Goal: Task Accomplishment & Management: Manage account settings

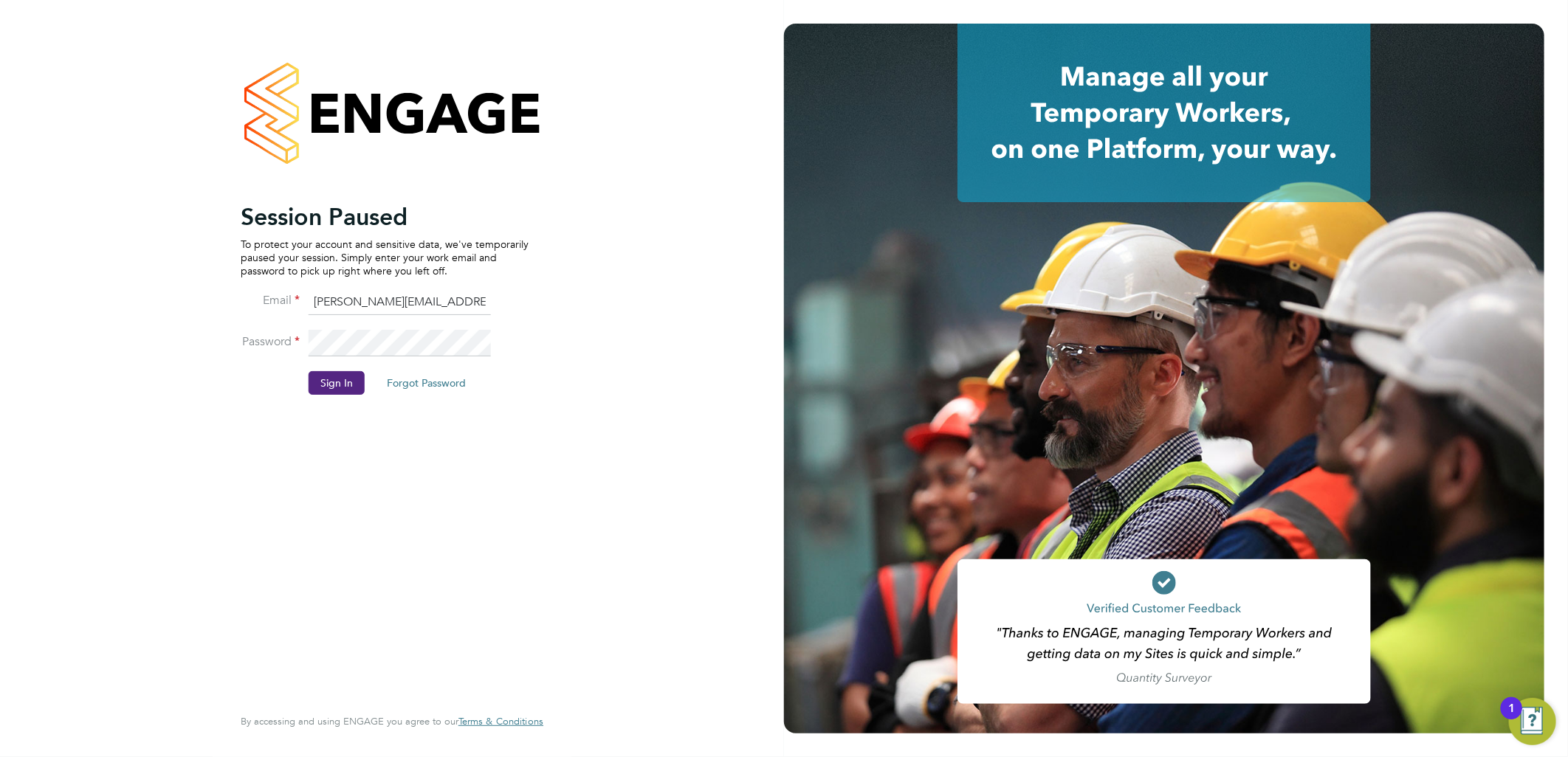
click at [363, 291] on input "sasha.baird@pretiumresourcing.co.uk" at bounding box center [399, 303] width 182 height 27
drag, startPoint x: 377, startPoint y: 301, endPoint x: 369, endPoint y: 303, distance: 8.2
click at [371, 303] on input "sasha.baird@pretiumresourcing.co.uk" at bounding box center [399, 303] width 182 height 27
click at [370, 304] on input "sasha.baird@pretiumresourcing.co.uk" at bounding box center [399, 303] width 182 height 27
click at [373, 301] on input "sasha.baird@pretiumresourcing.co.uk" at bounding box center [399, 303] width 182 height 27
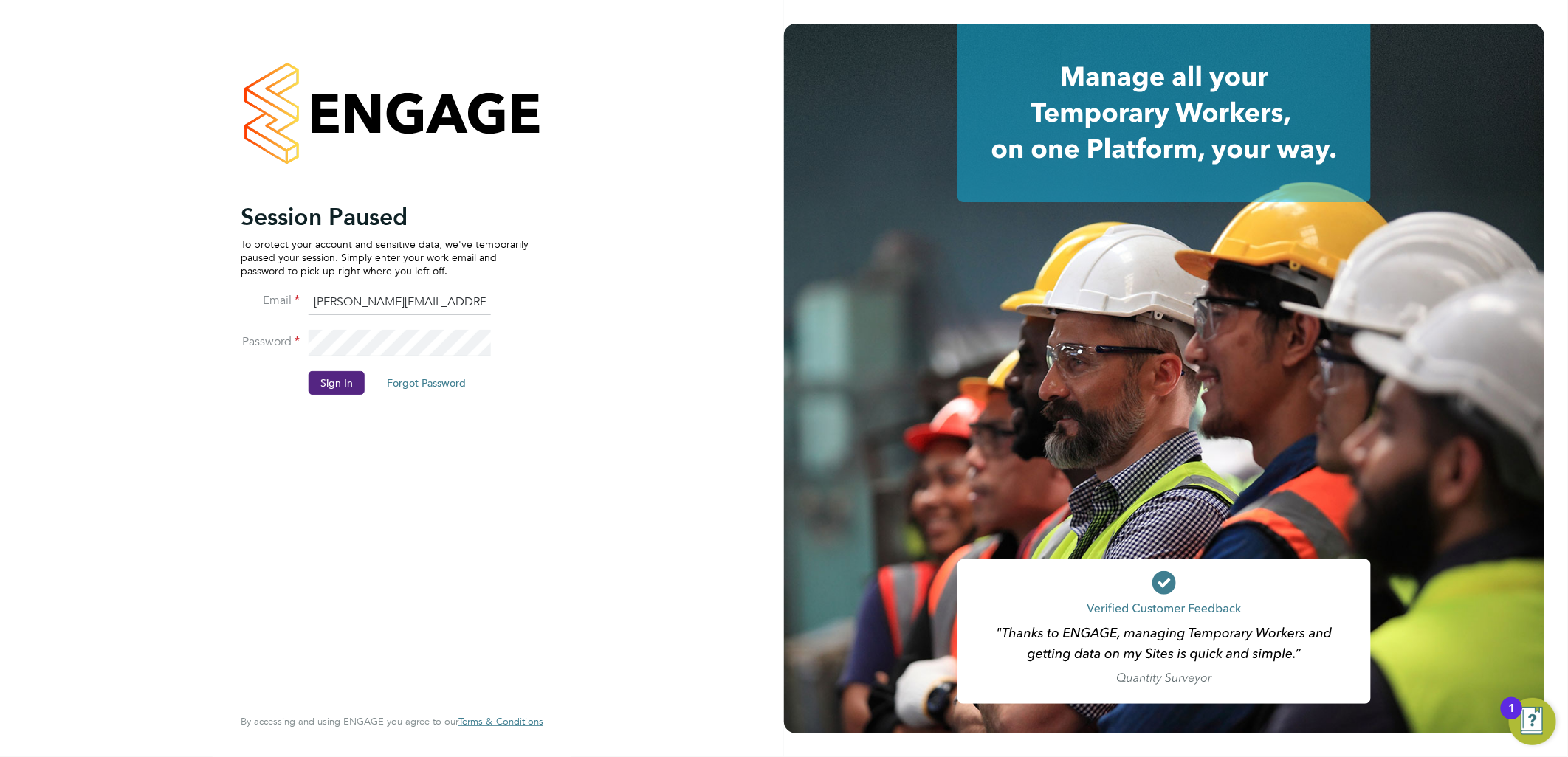
click at [356, 296] on input "sasha.baird@pretiumresourcing.co.uk" at bounding box center [399, 303] width 182 height 27
drag, startPoint x: 370, startPoint y: 303, endPoint x: 89, endPoint y: 261, distance: 284.1
click at [101, 265] on div "Session Paused To protect your account and sensitive data, we've temporarily pa…" at bounding box center [392, 378] width 784 height 757
type input "ngb@pretiumresourcing.co.uk"
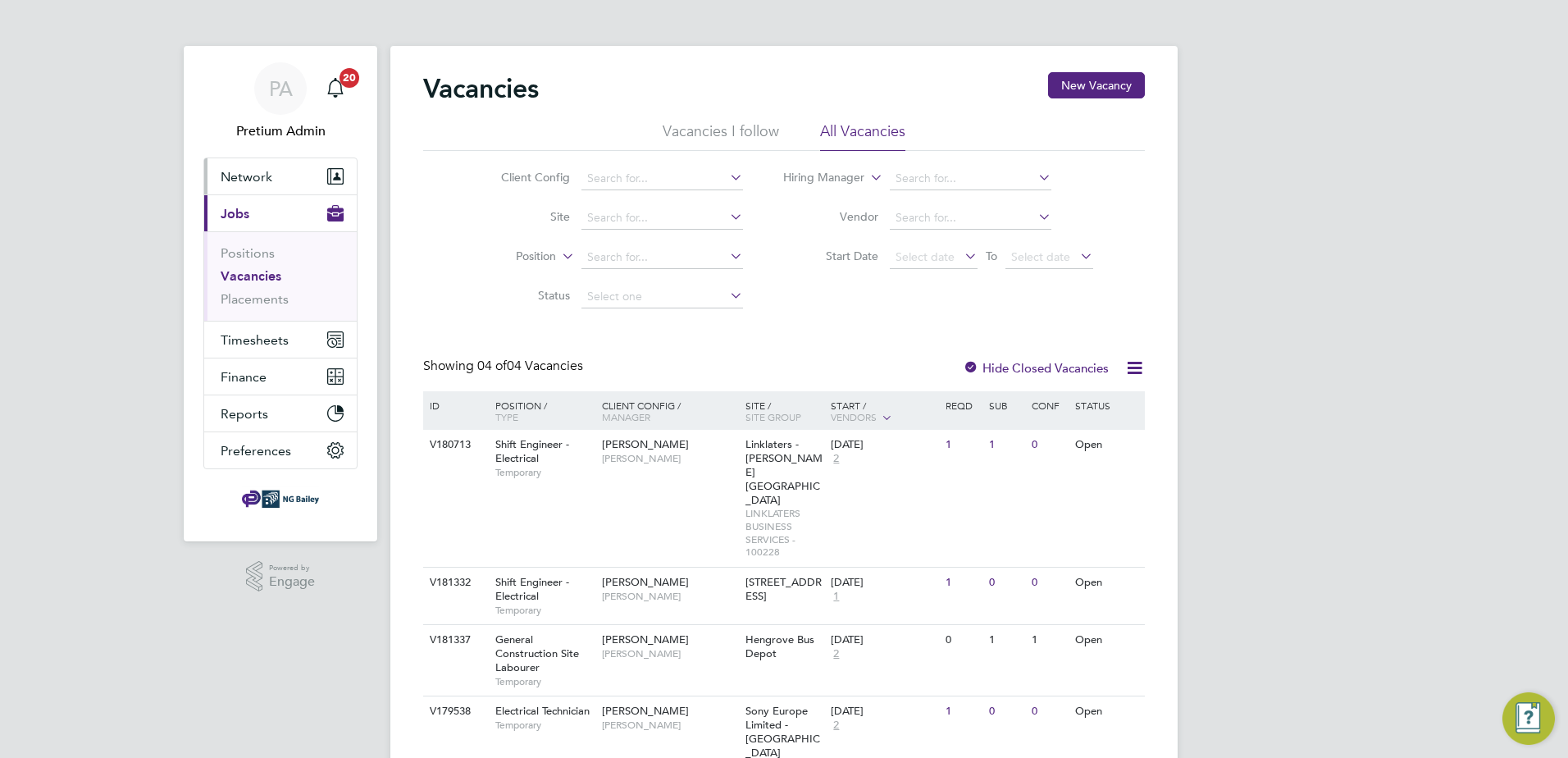
drag, startPoint x: 259, startPoint y: 184, endPoint x: 284, endPoint y: 221, distance: 44.7
click at [259, 184] on button "Network" at bounding box center [280, 177] width 153 height 36
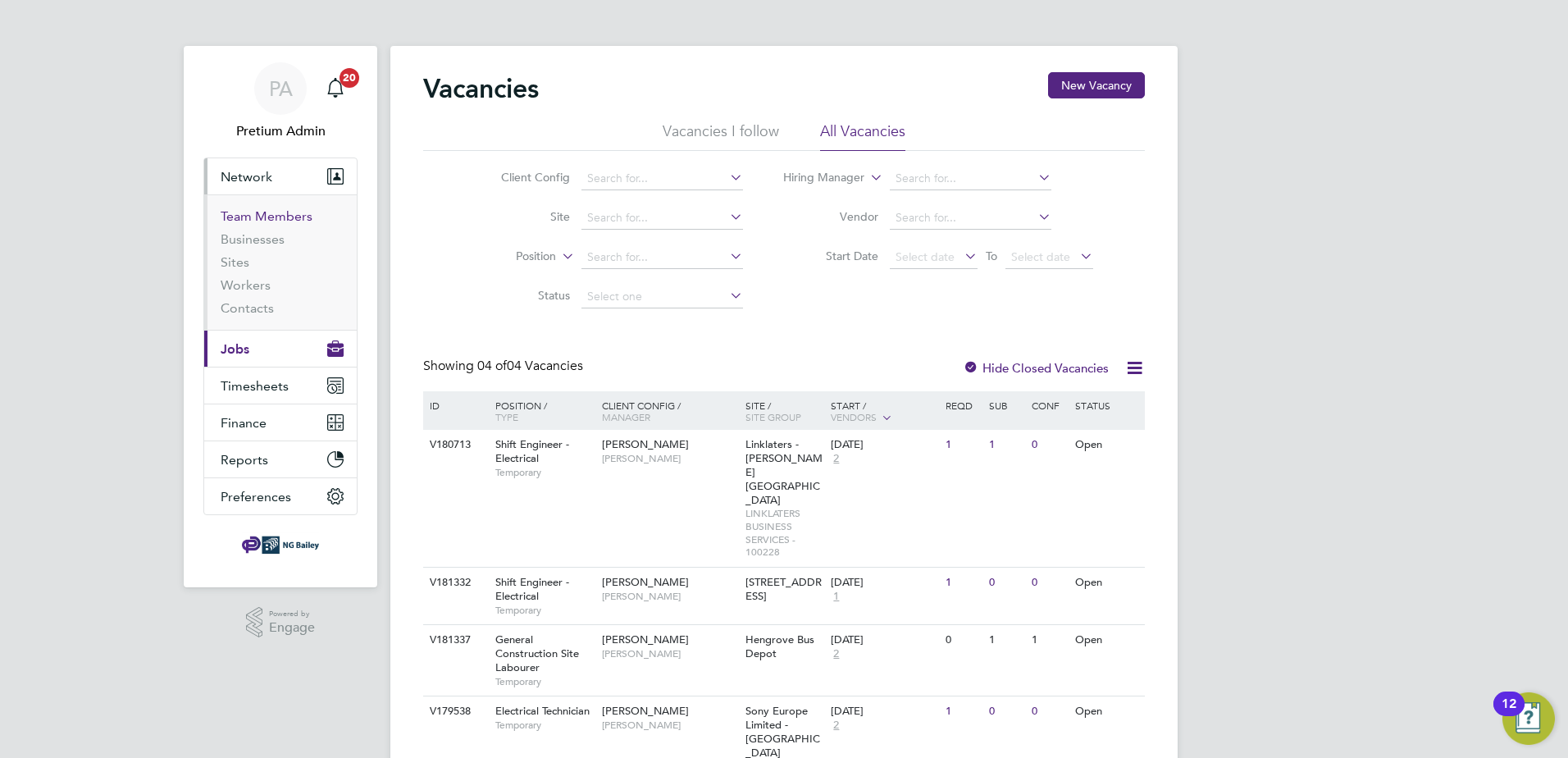
click at [264, 210] on link "Team Members" at bounding box center [266, 216] width 92 height 16
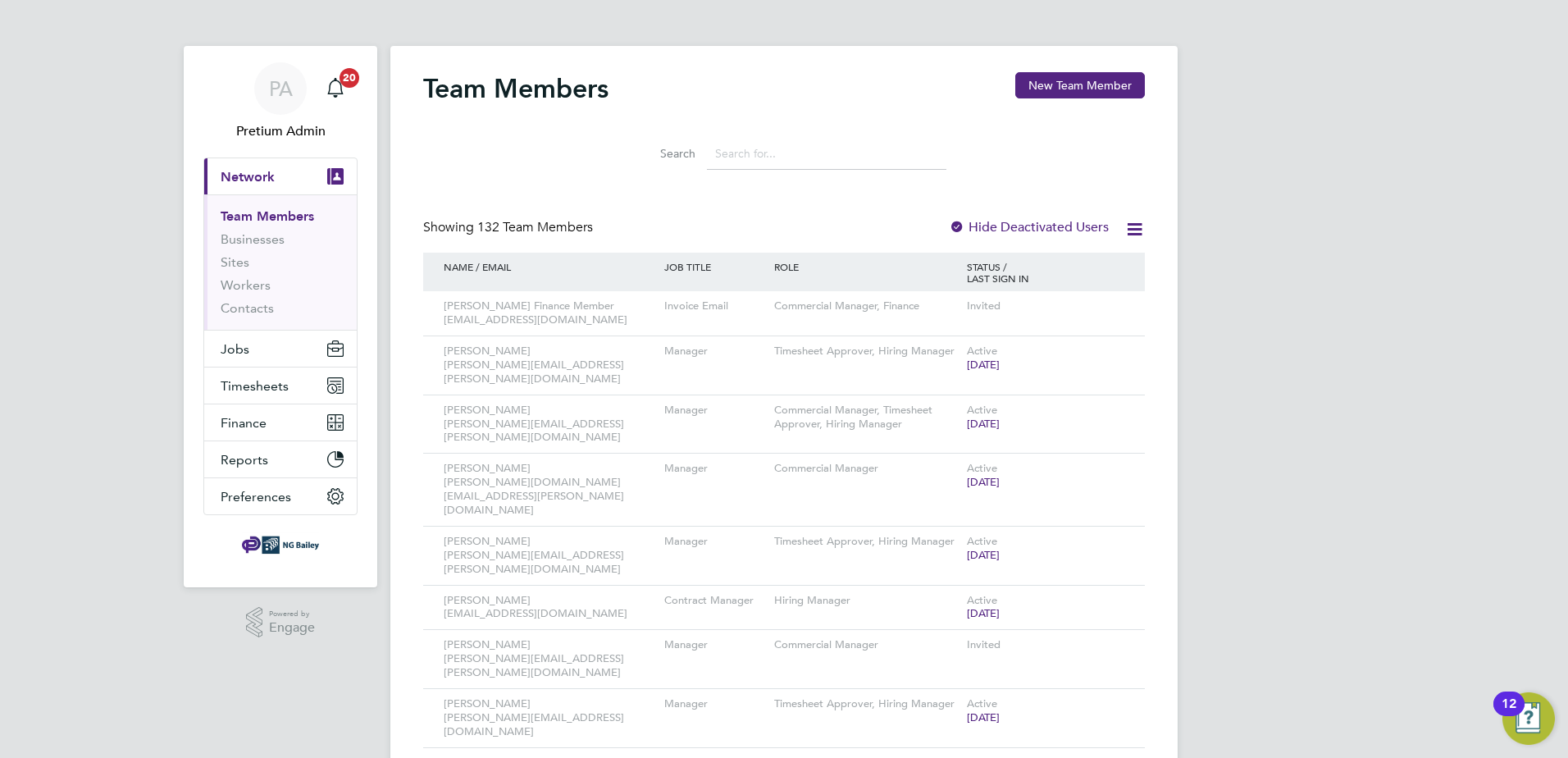
click at [1134, 230] on icon at bounding box center [1134, 229] width 21 height 21
click at [1067, 273] on li "Download Team Members Report" at bounding box center [1043, 269] width 196 height 23
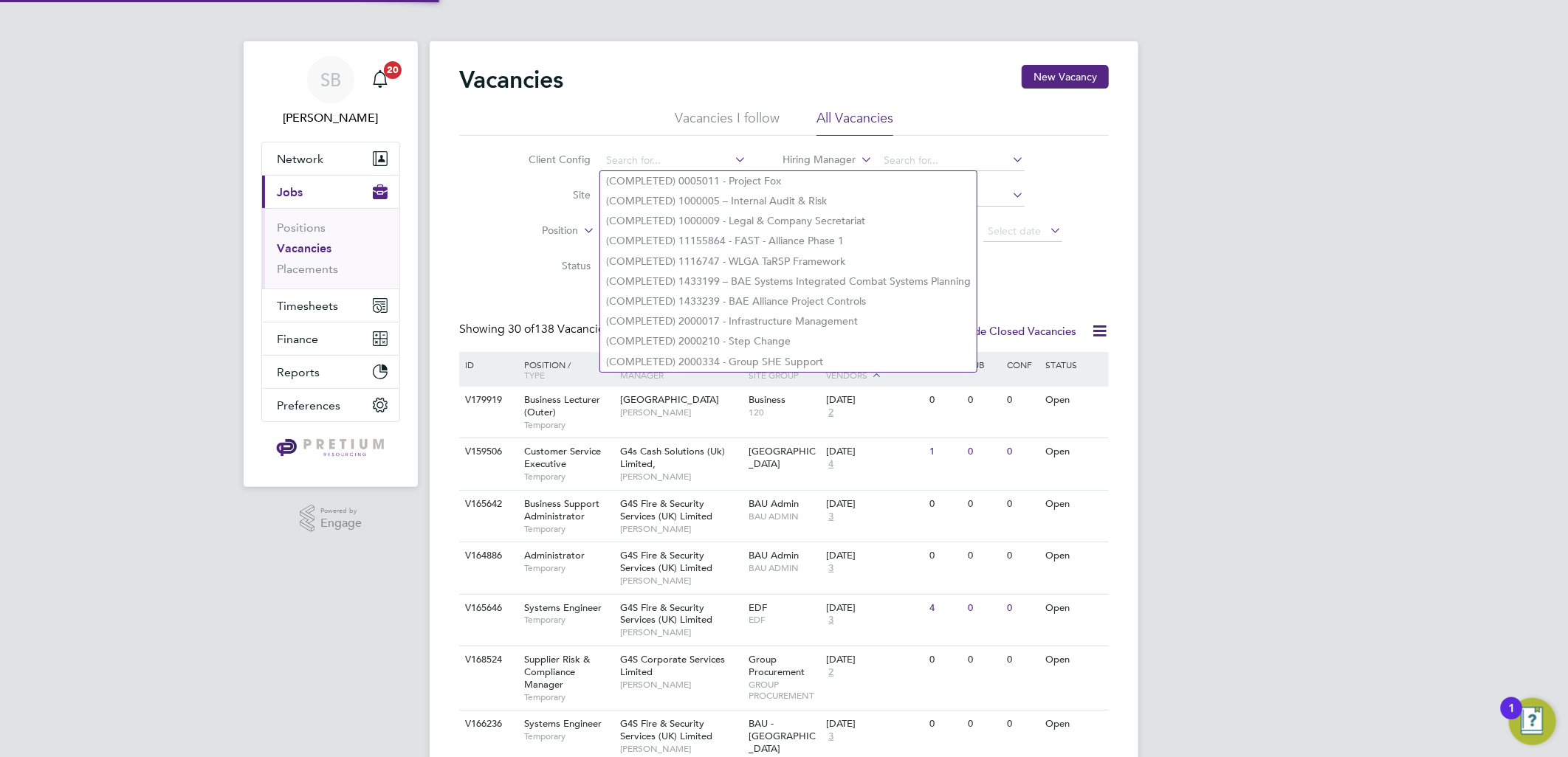
click at [562, 232] on label "Position" at bounding box center [536, 231] width 85 height 15
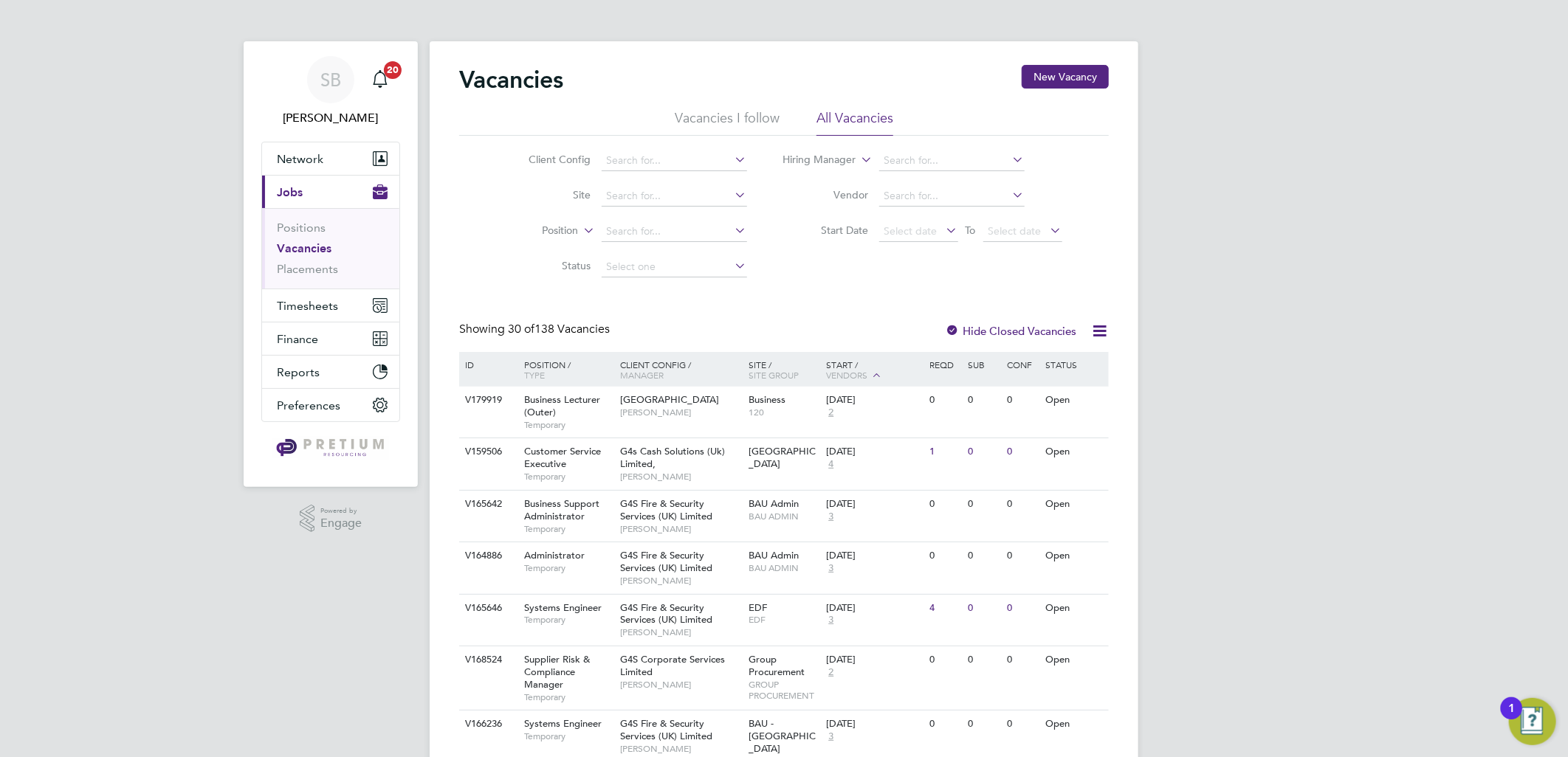
click at [541, 266] on li "Type" at bounding box center [533, 267] width 91 height 19
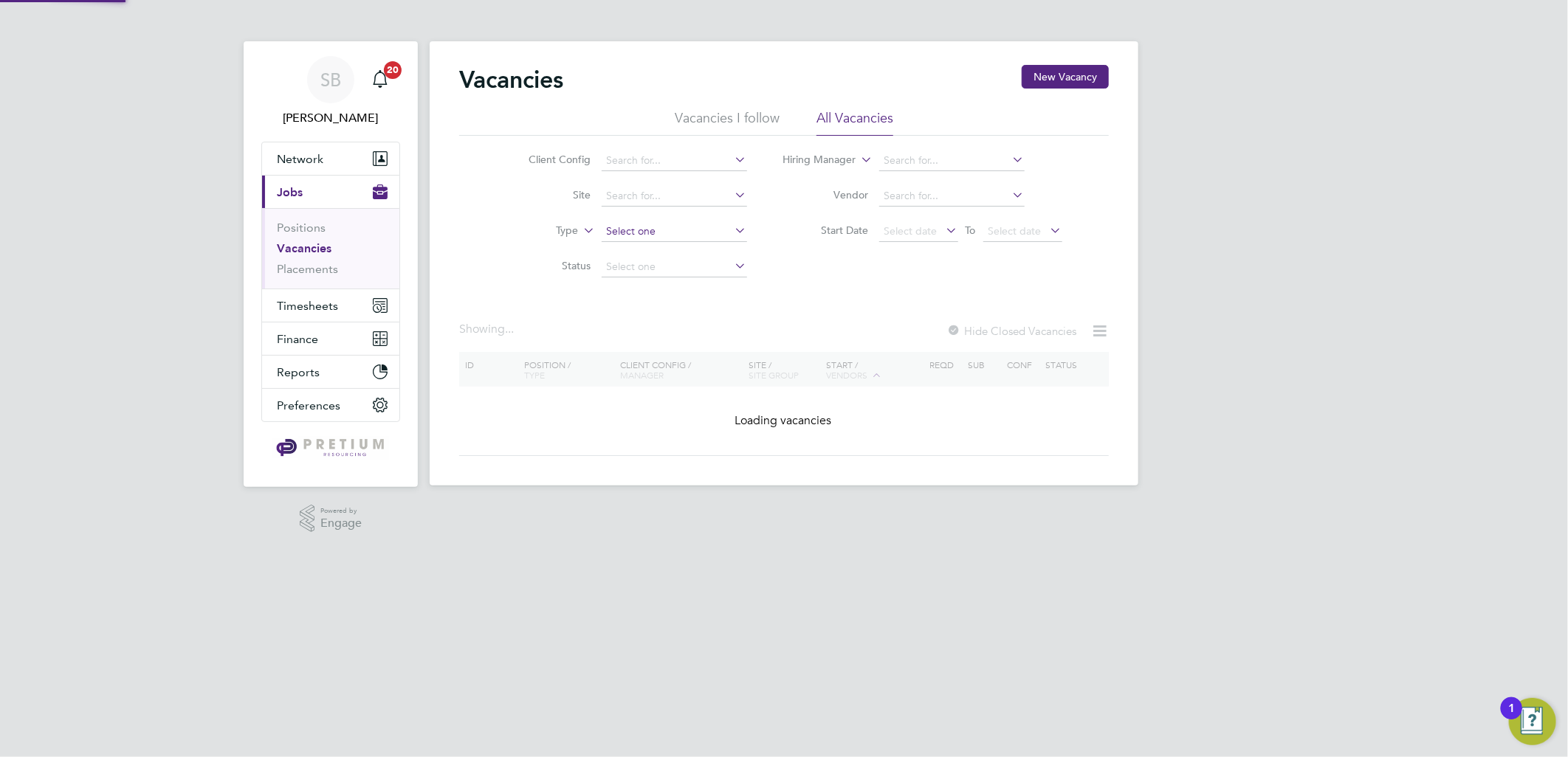
drag, startPoint x: 594, startPoint y: 247, endPoint x: 626, endPoint y: 233, distance: 34.9
click at [626, 233] on input at bounding box center [675, 232] width 146 height 21
click at [616, 267] on li "Permanent" at bounding box center [674, 271] width 147 height 19
type input "Permanent"
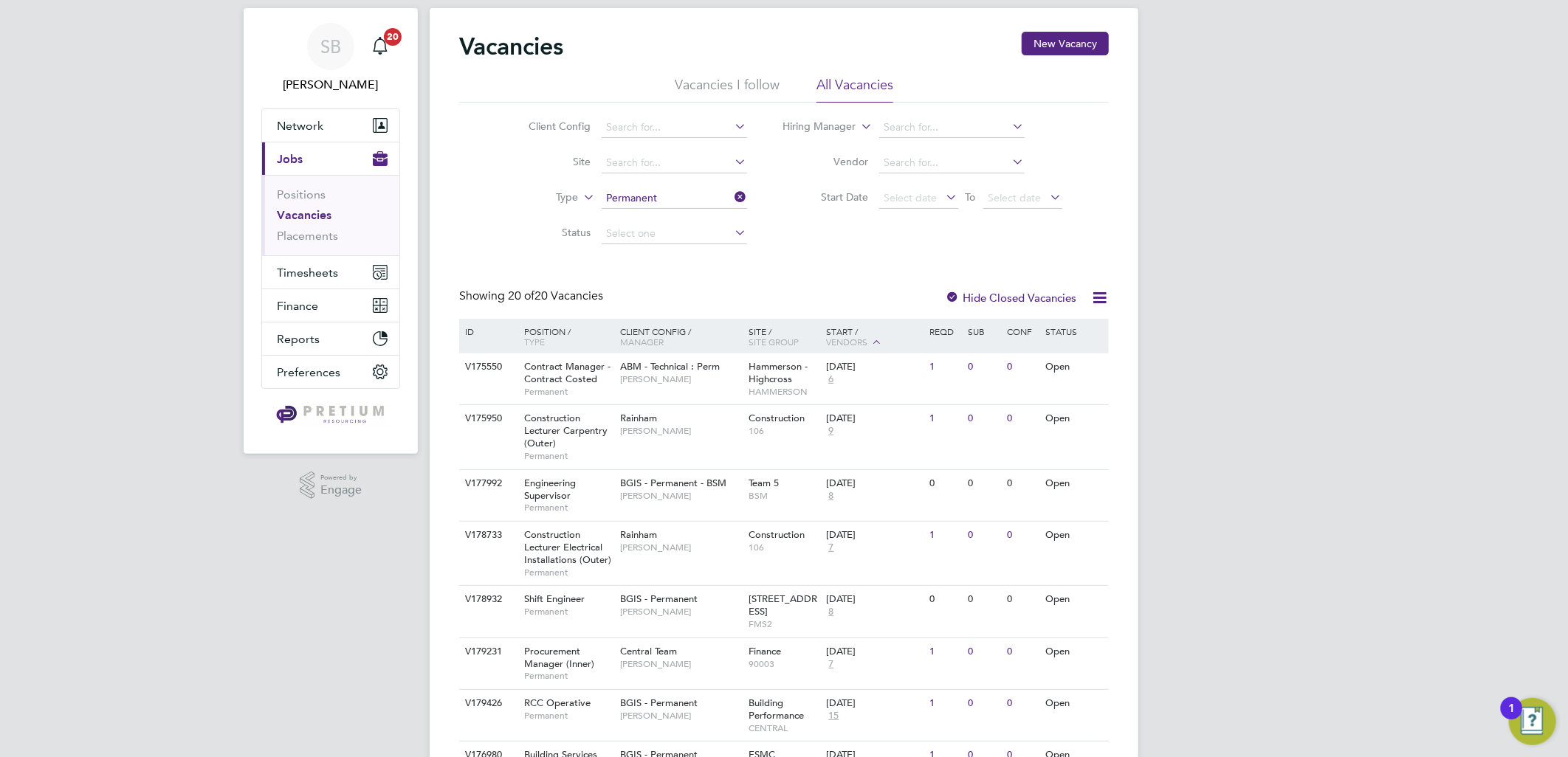
scroll to position [761, 0]
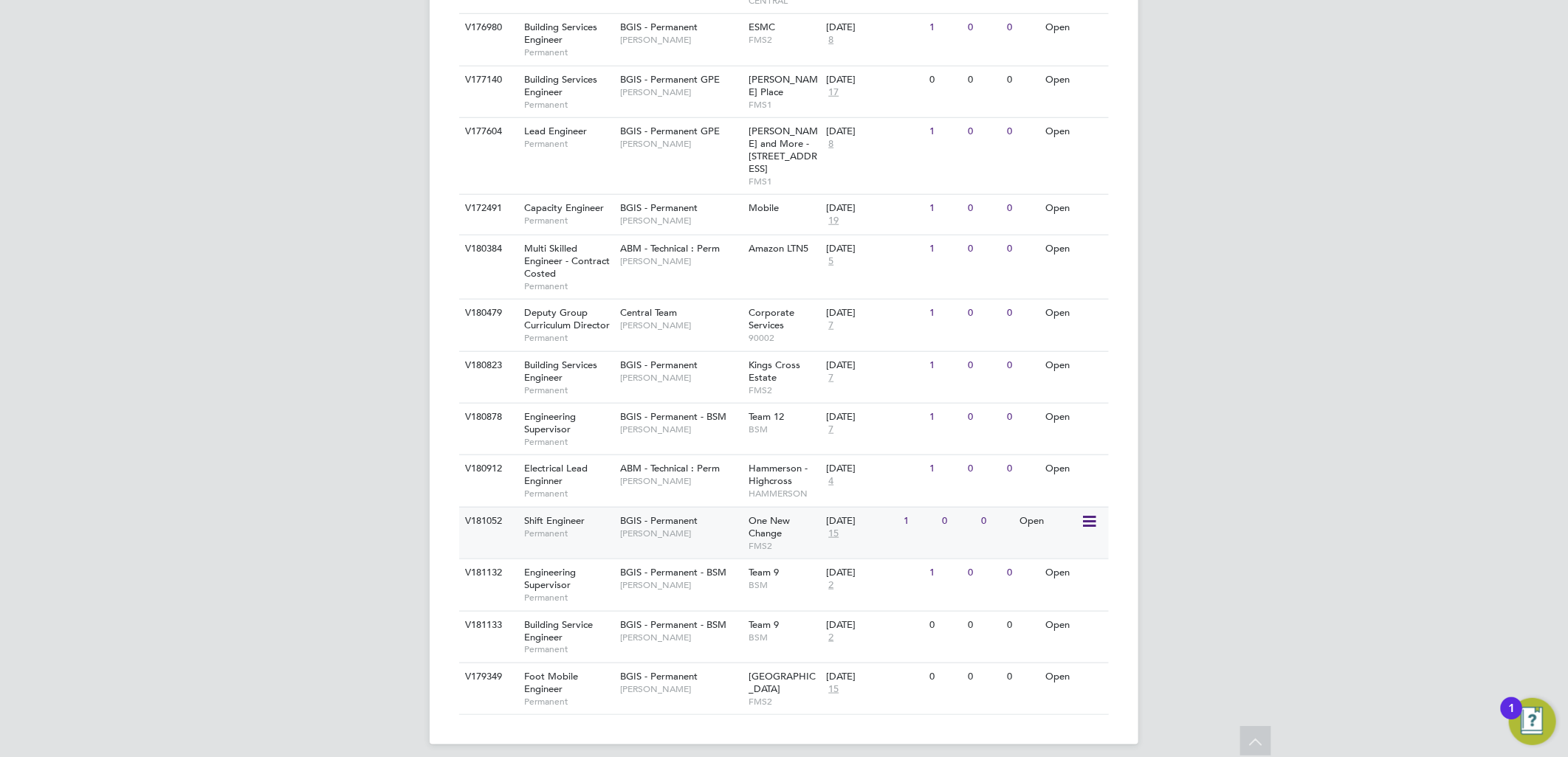
click at [714, 540] on div "V181052 Shift Engineer Permanent BGIS - Permanent Craig Grote One New Change FM…" at bounding box center [783, 532] width 649 height 51
click at [698, 508] on div "BGIS - Permanent Craig Grote" at bounding box center [681, 527] width 129 height 39
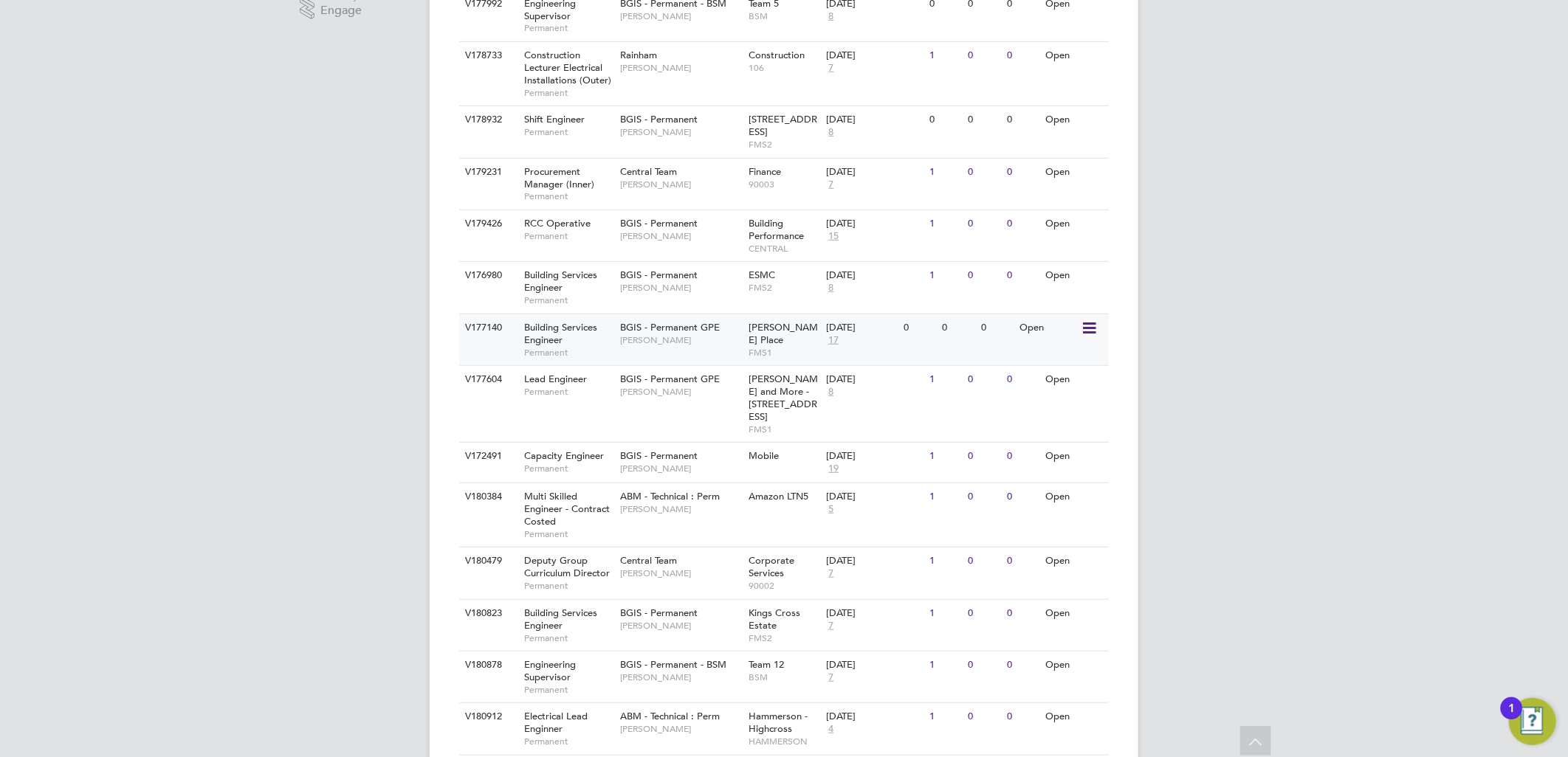
scroll to position [268, 0]
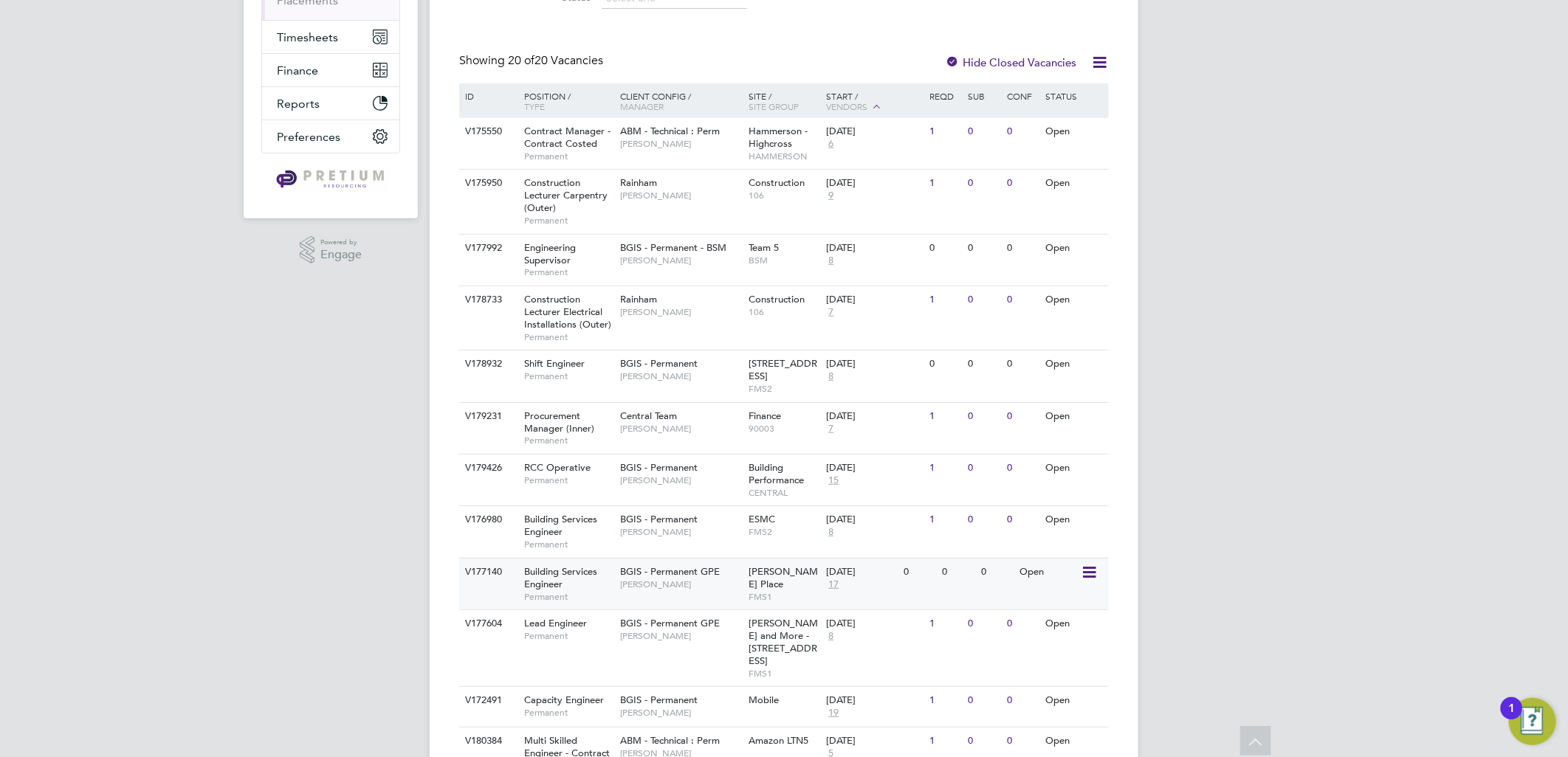
click at [760, 600] on div "V177140 Building Services Engineer Permanent BGIS - Permanent GPE Jasmin Padmor…" at bounding box center [783, 583] width 649 height 51
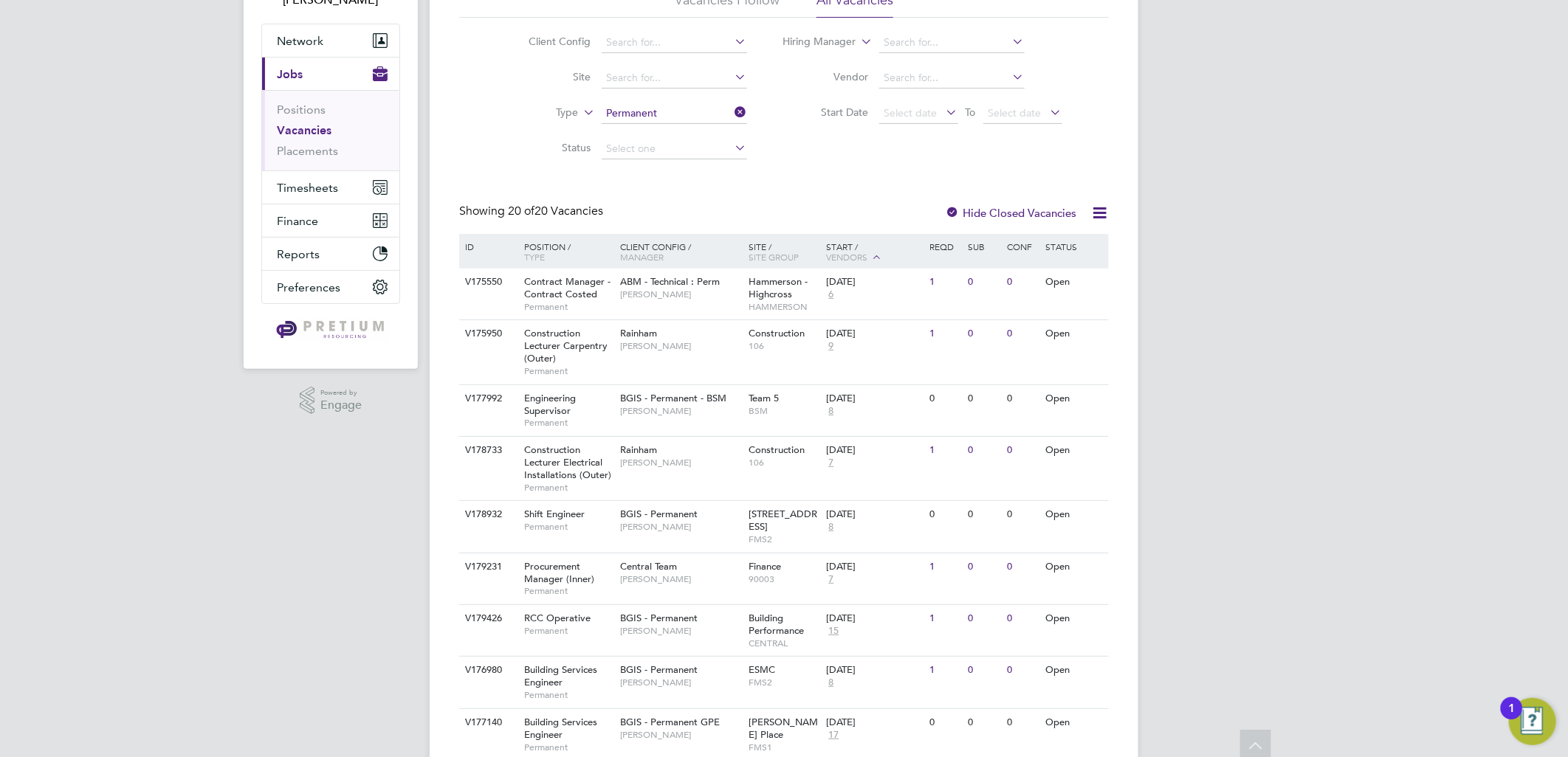
scroll to position [0, 0]
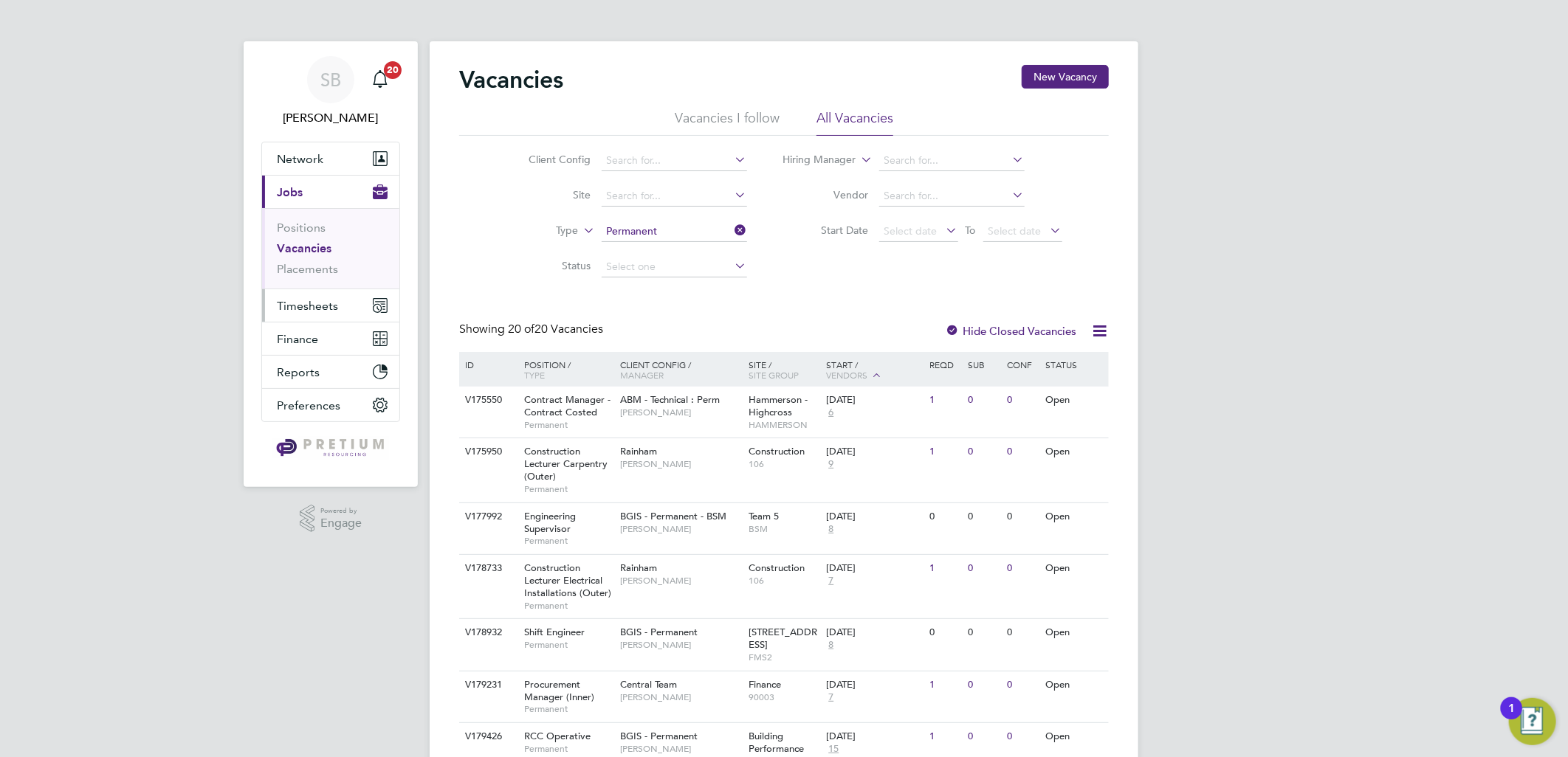
click at [298, 293] on button "Timesheets" at bounding box center [330, 306] width 138 height 33
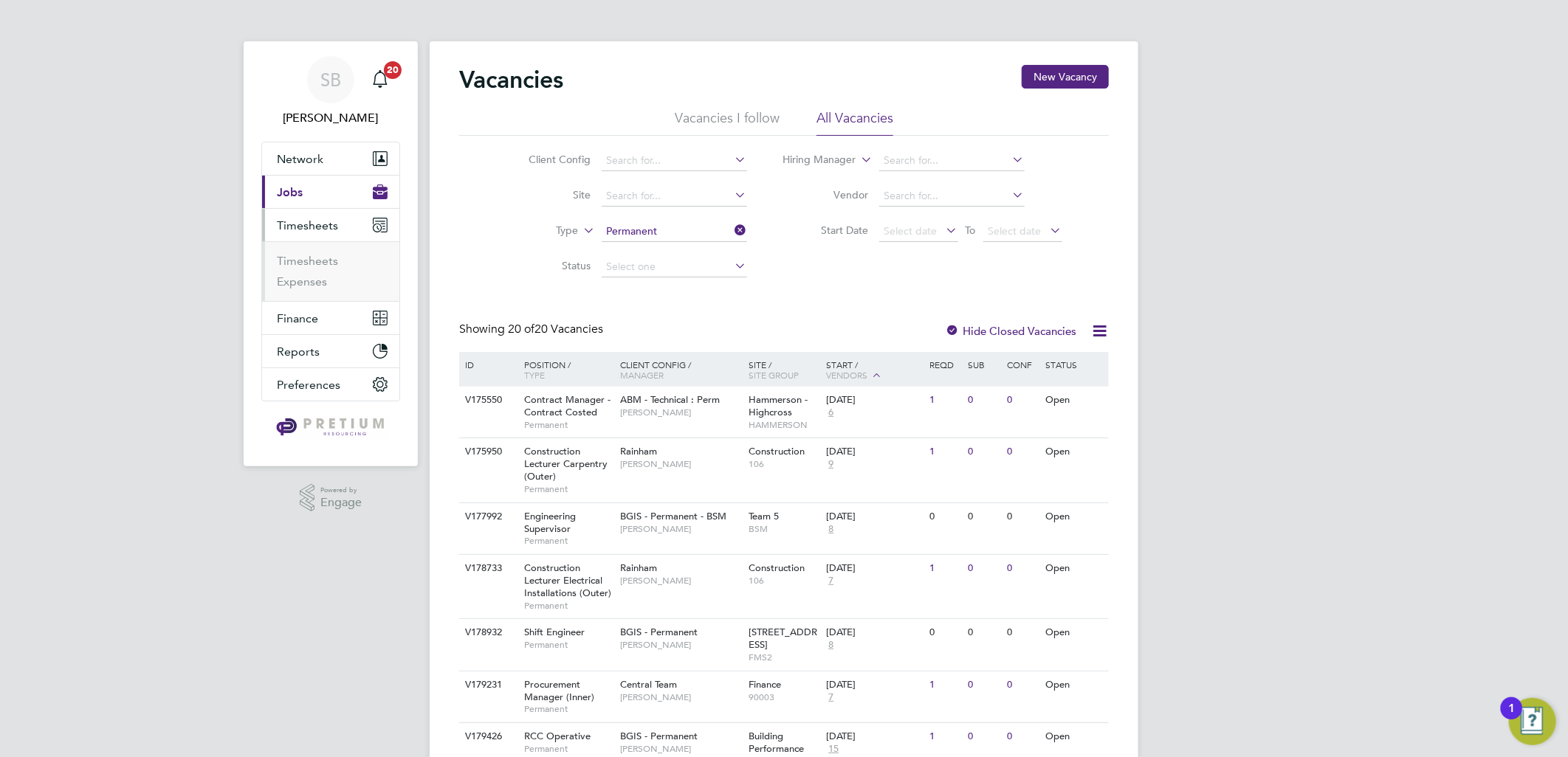
drag, startPoint x: 304, startPoint y: 245, endPoint x: 306, endPoint y: 257, distance: 12.2
click at [304, 245] on ul "Timesheets Expenses" at bounding box center [330, 271] width 138 height 59
click at [306, 256] on link "Timesheets" at bounding box center [307, 260] width 61 height 14
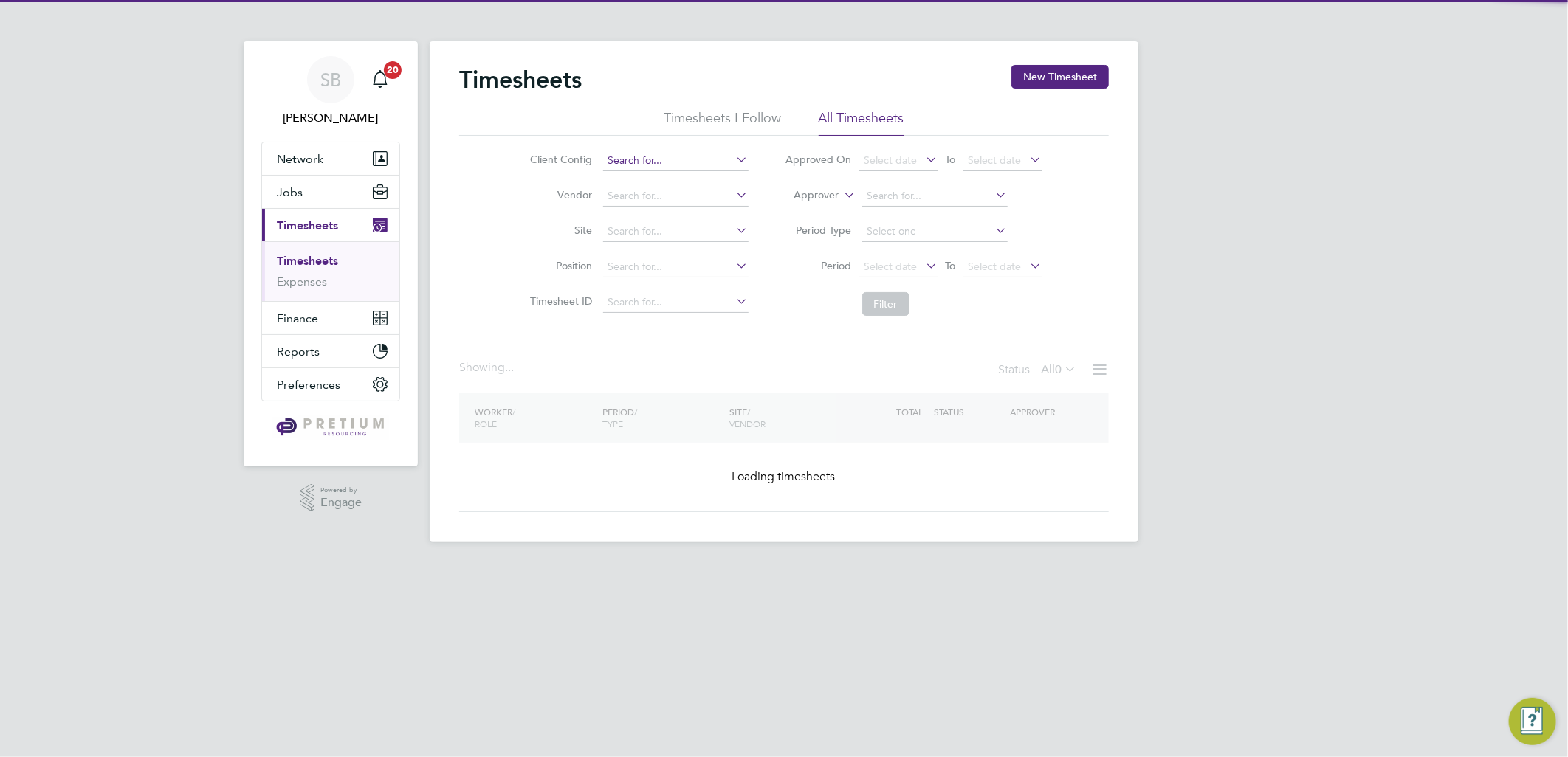
click at [652, 155] on input at bounding box center [676, 161] width 146 height 21
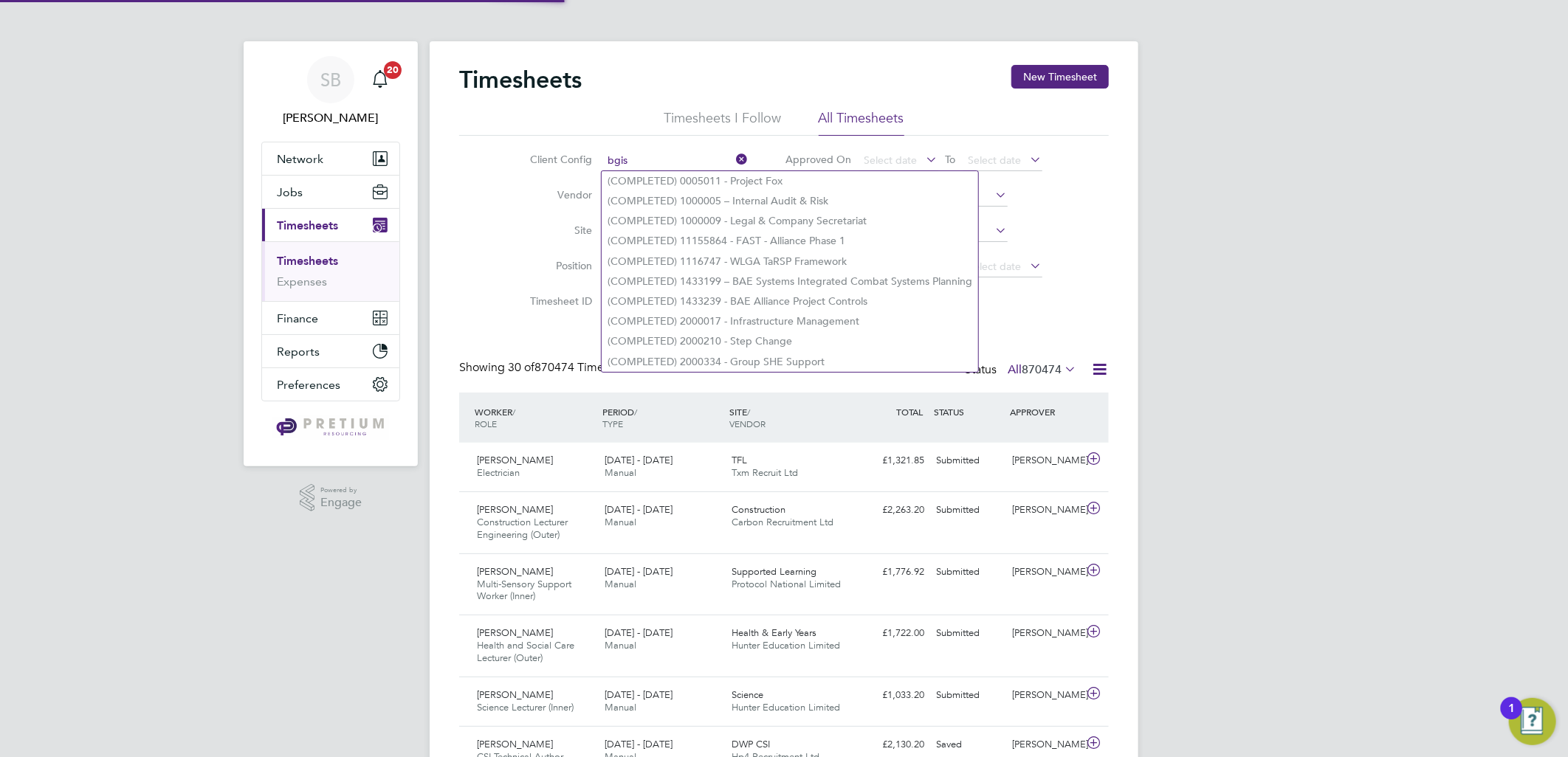
click at [666, 181] on li "(COMPLETED) 0005011 - Project Fox" at bounding box center [790, 181] width 376 height 20
type input "(COMPLETED) 0005011 - Project Fox"
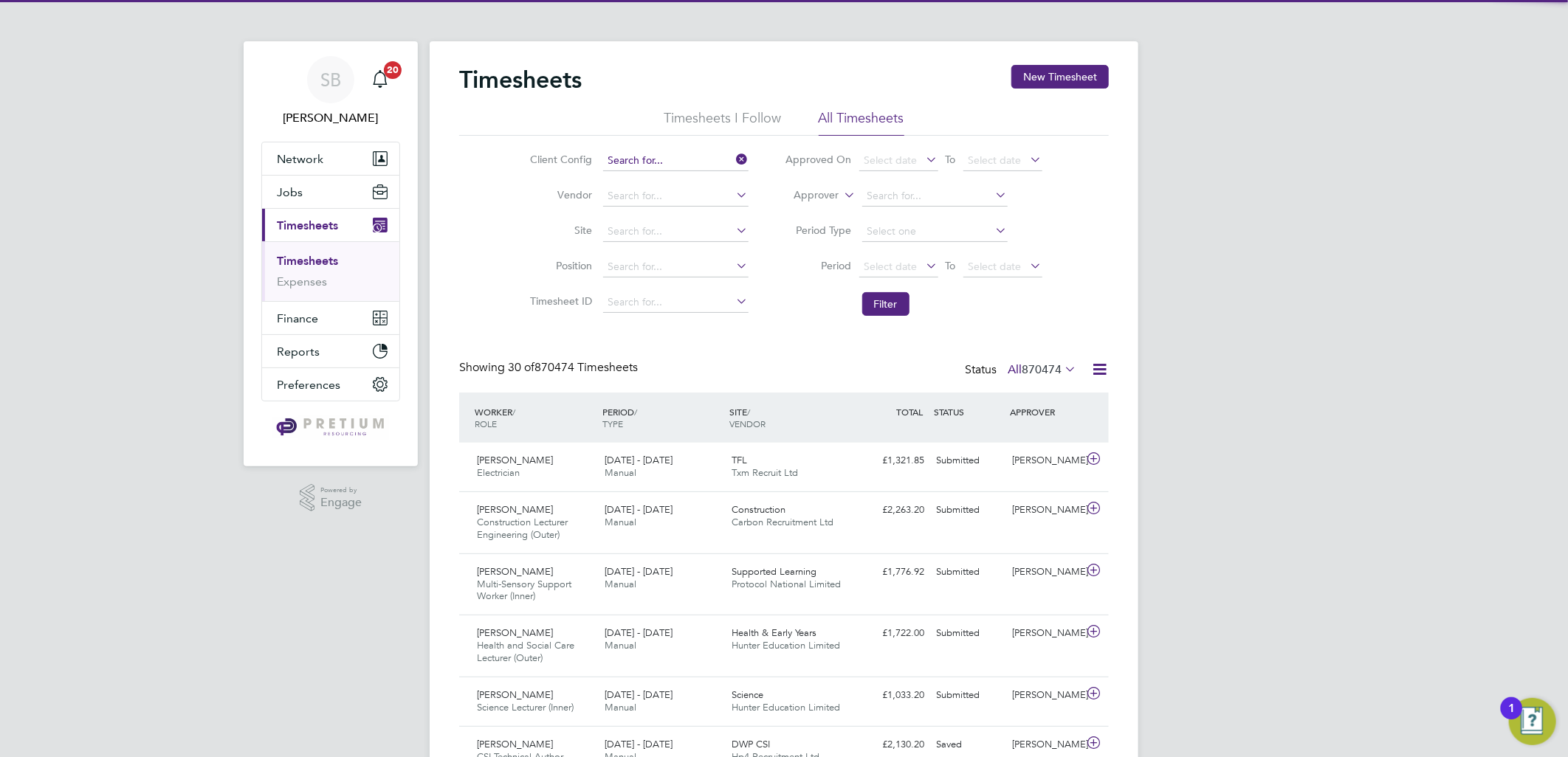
click at [644, 164] on input at bounding box center [676, 161] width 146 height 21
click at [655, 181] on li "BGIS - Permanent" at bounding box center [675, 181] width 147 height 20
type input "BGIS - Permanent"
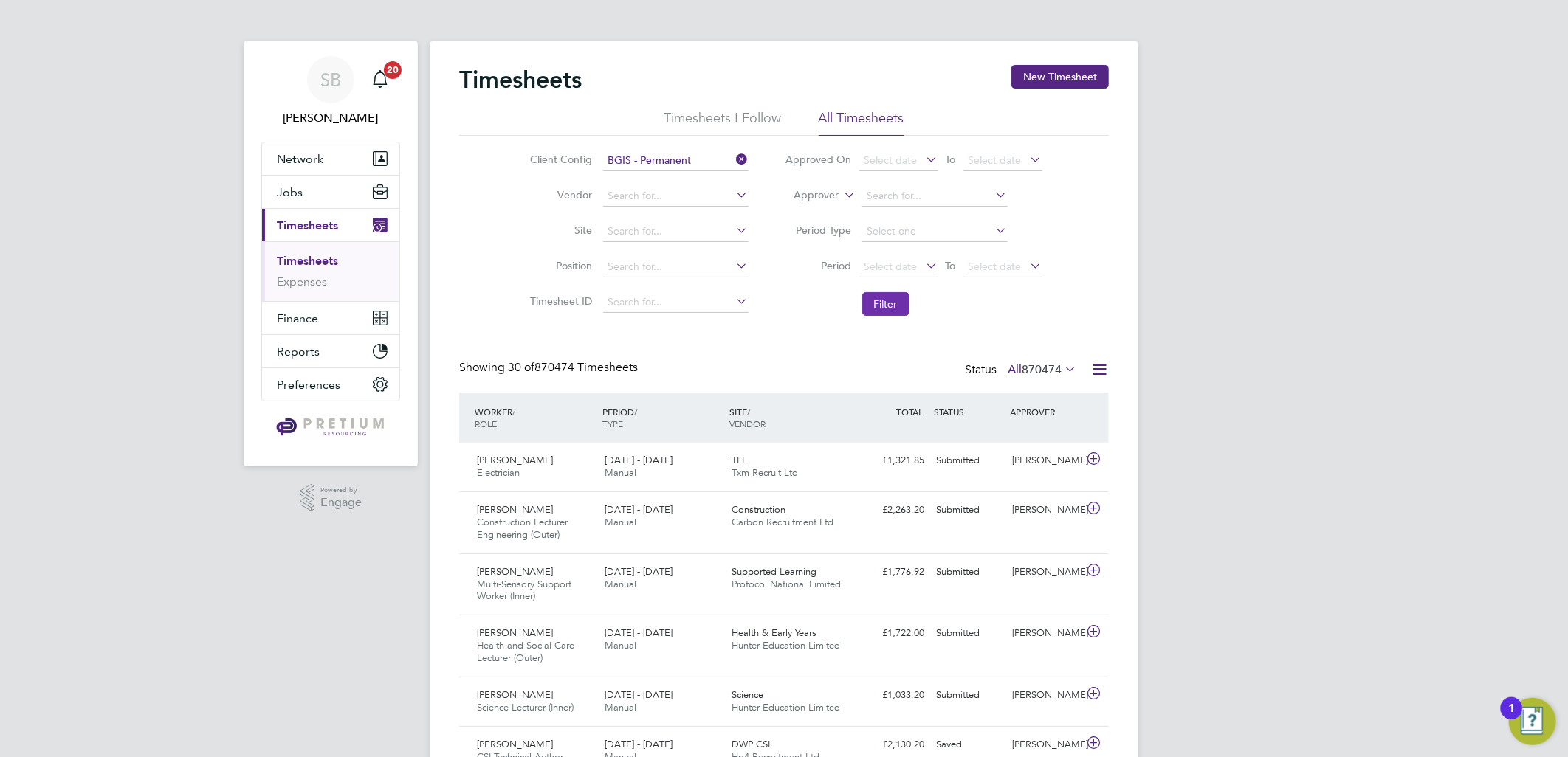
click at [904, 312] on button "Filter" at bounding box center [886, 304] width 48 height 24
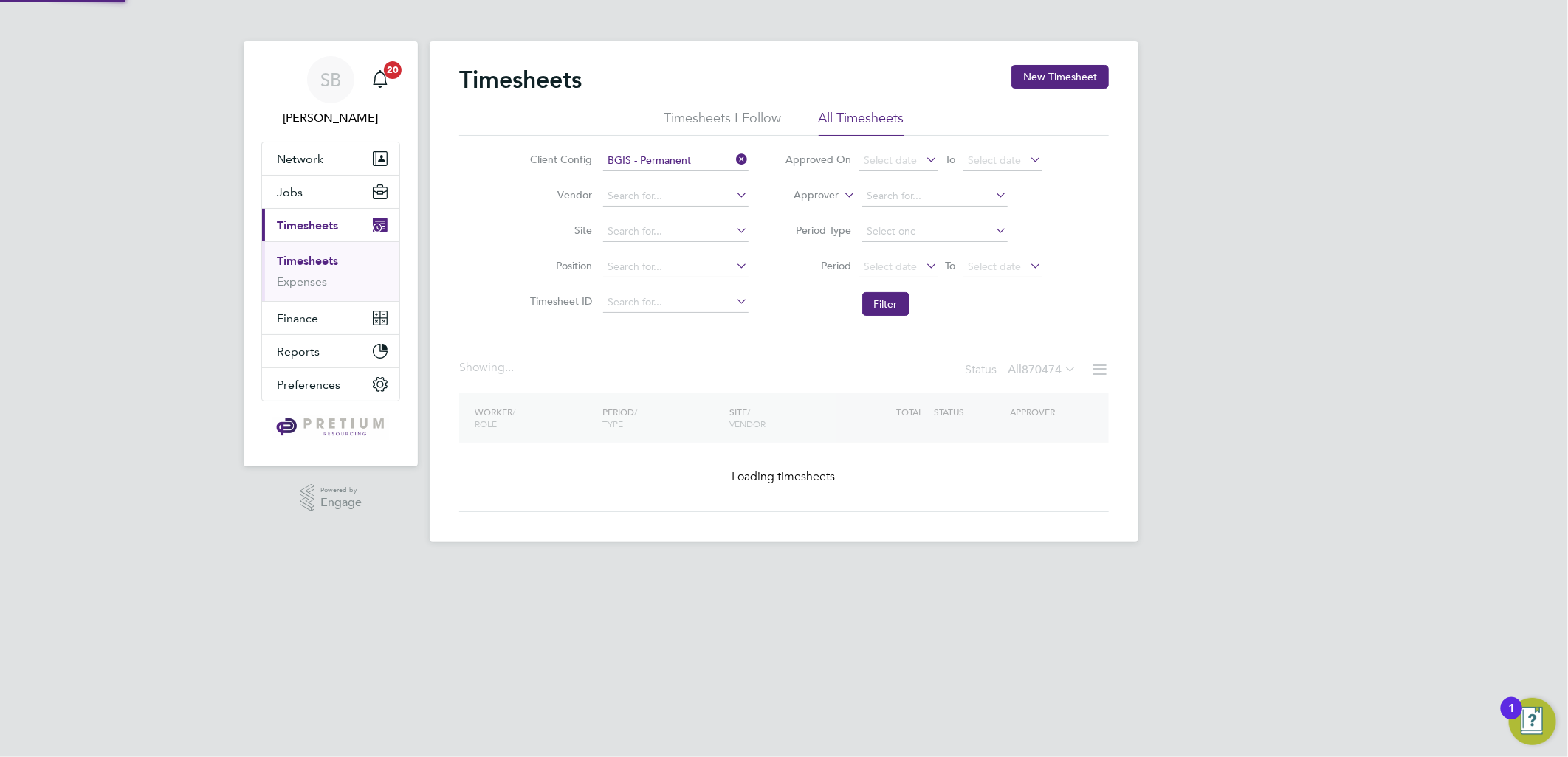
click at [1037, 378] on div "Status All 870474" at bounding box center [1022, 370] width 115 height 21
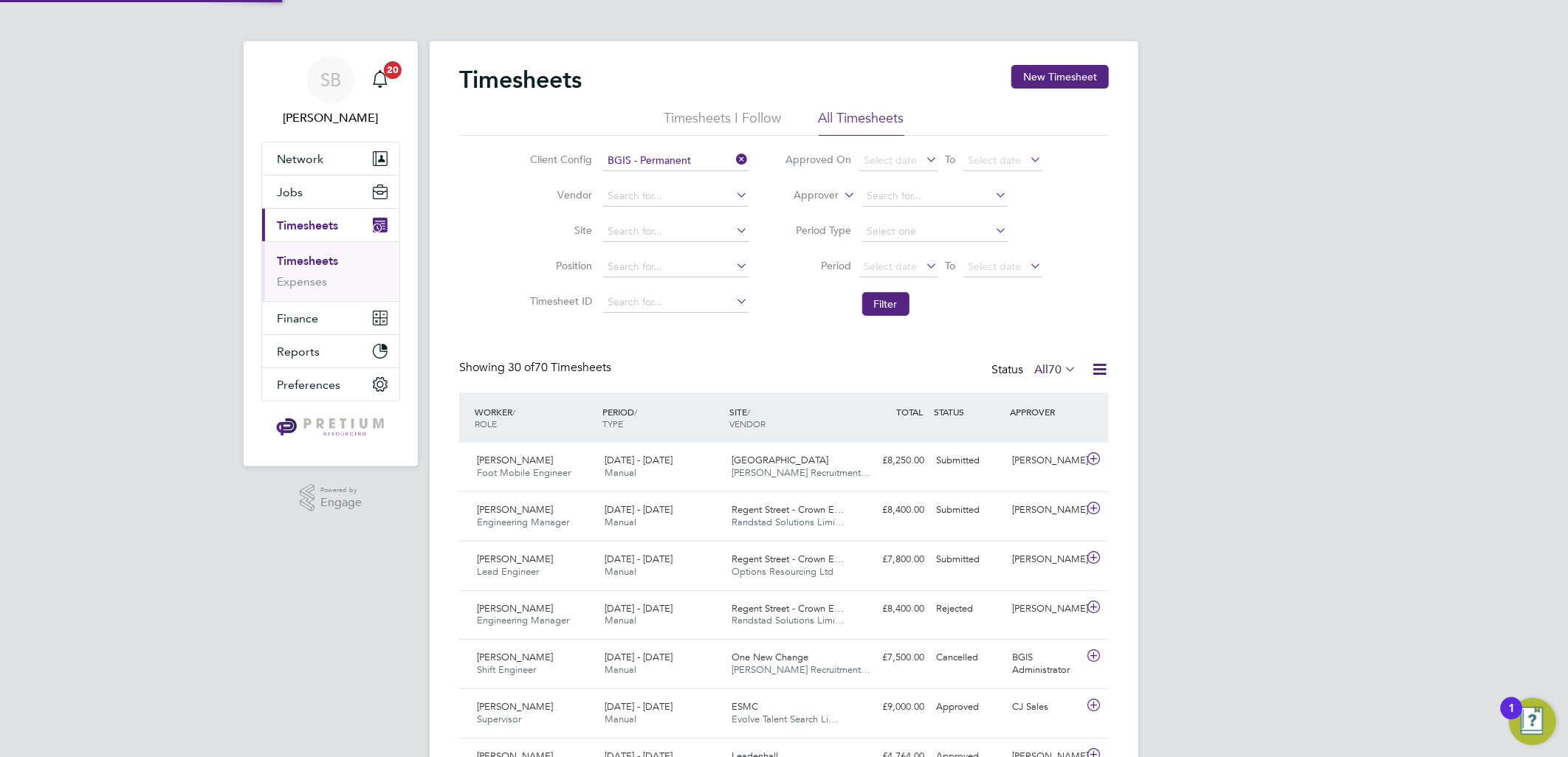
click at [1034, 364] on label "All 70" at bounding box center [1055, 370] width 42 height 15
click at [1041, 437] on li "Submitted" at bounding box center [1047, 437] width 68 height 21
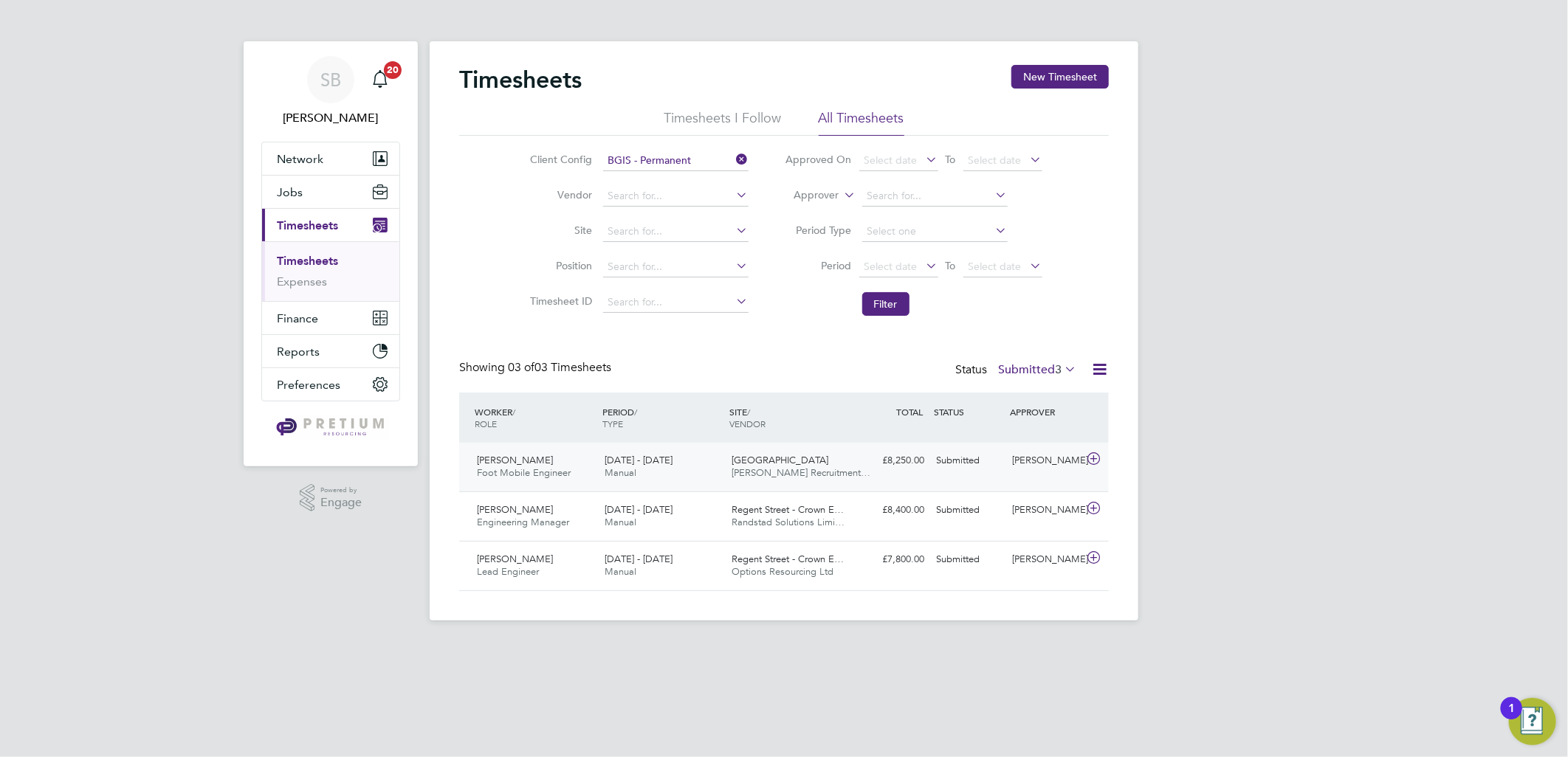
click at [698, 466] on div "29 Sep - 5 Oct 2025 Manual" at bounding box center [663, 467] width 128 height 37
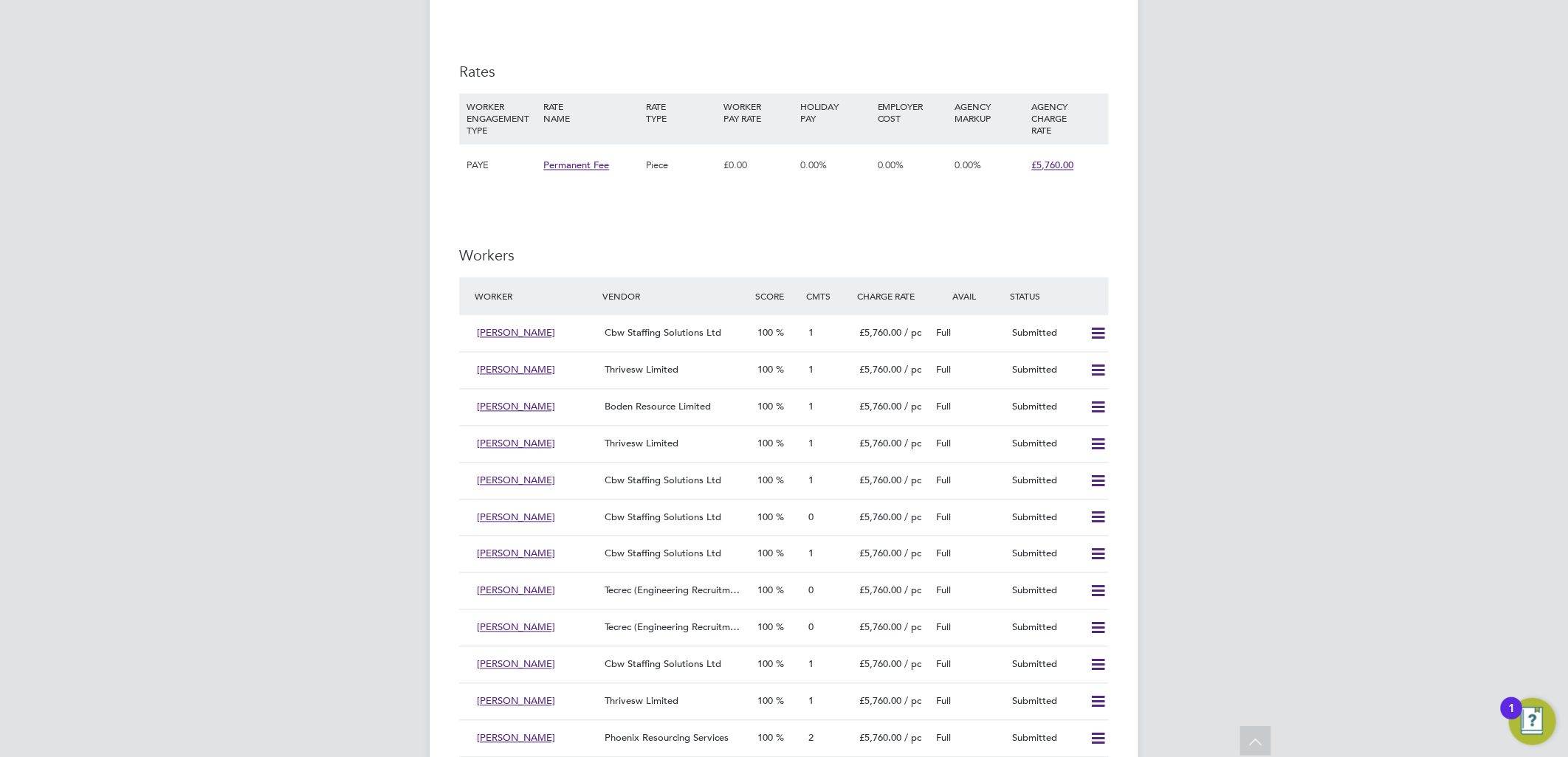
scroll to position [1804, 0]
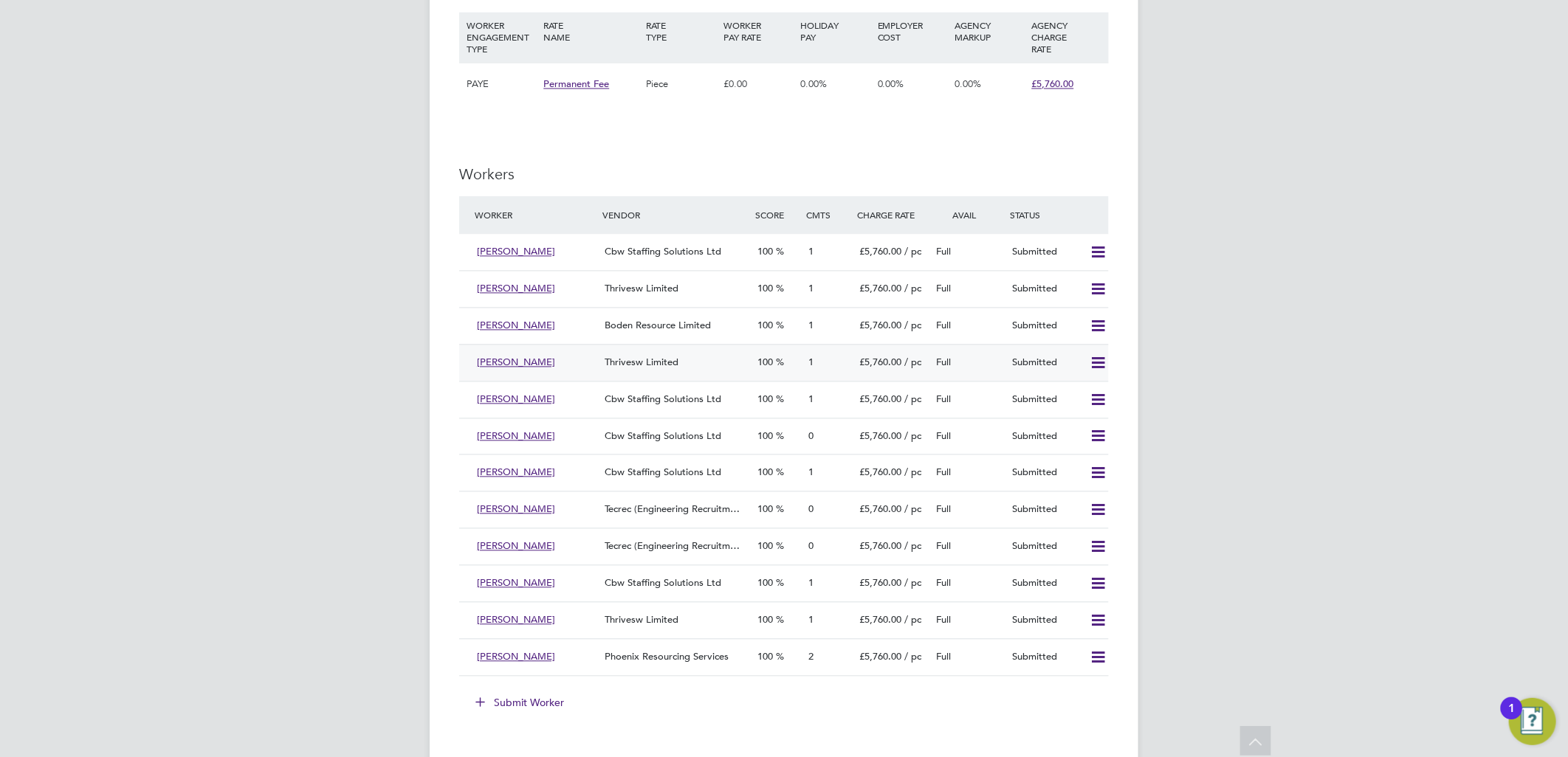
click at [721, 370] on div "Thrivesw Limited" at bounding box center [675, 362] width 152 height 25
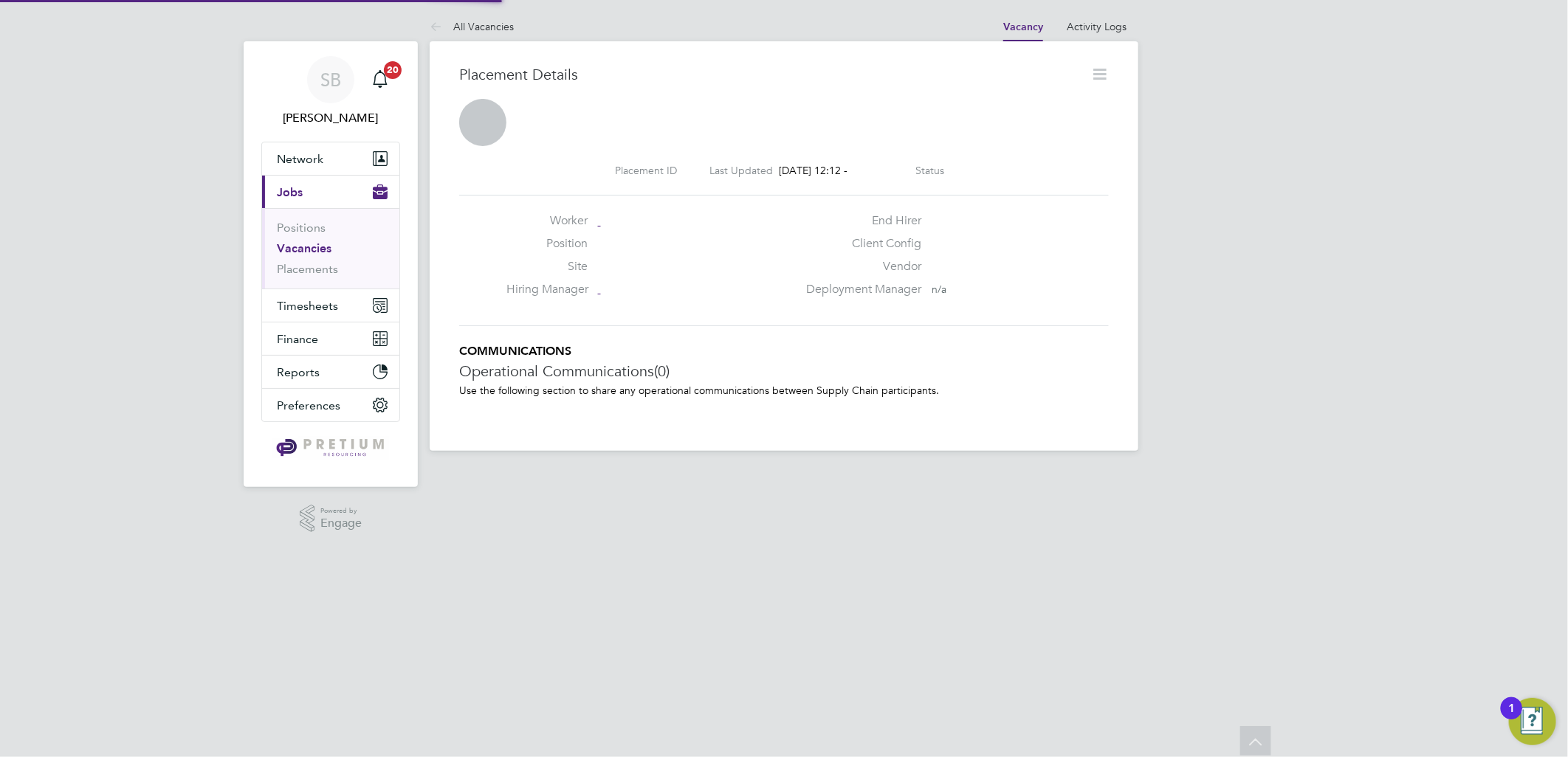
scroll to position [7, 7]
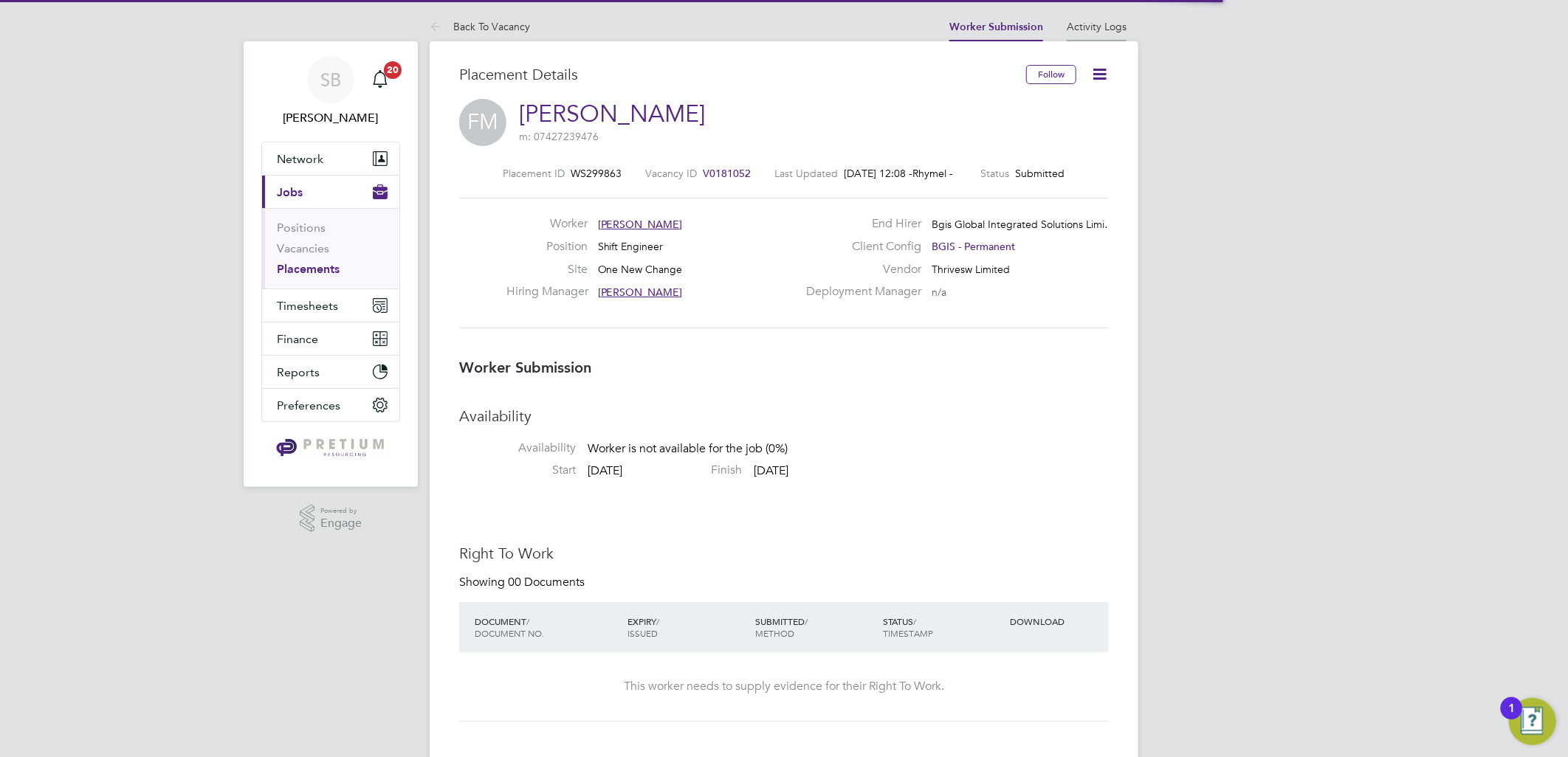
click at [1115, 33] on li "Activity Logs" at bounding box center [1096, 27] width 60 height 30
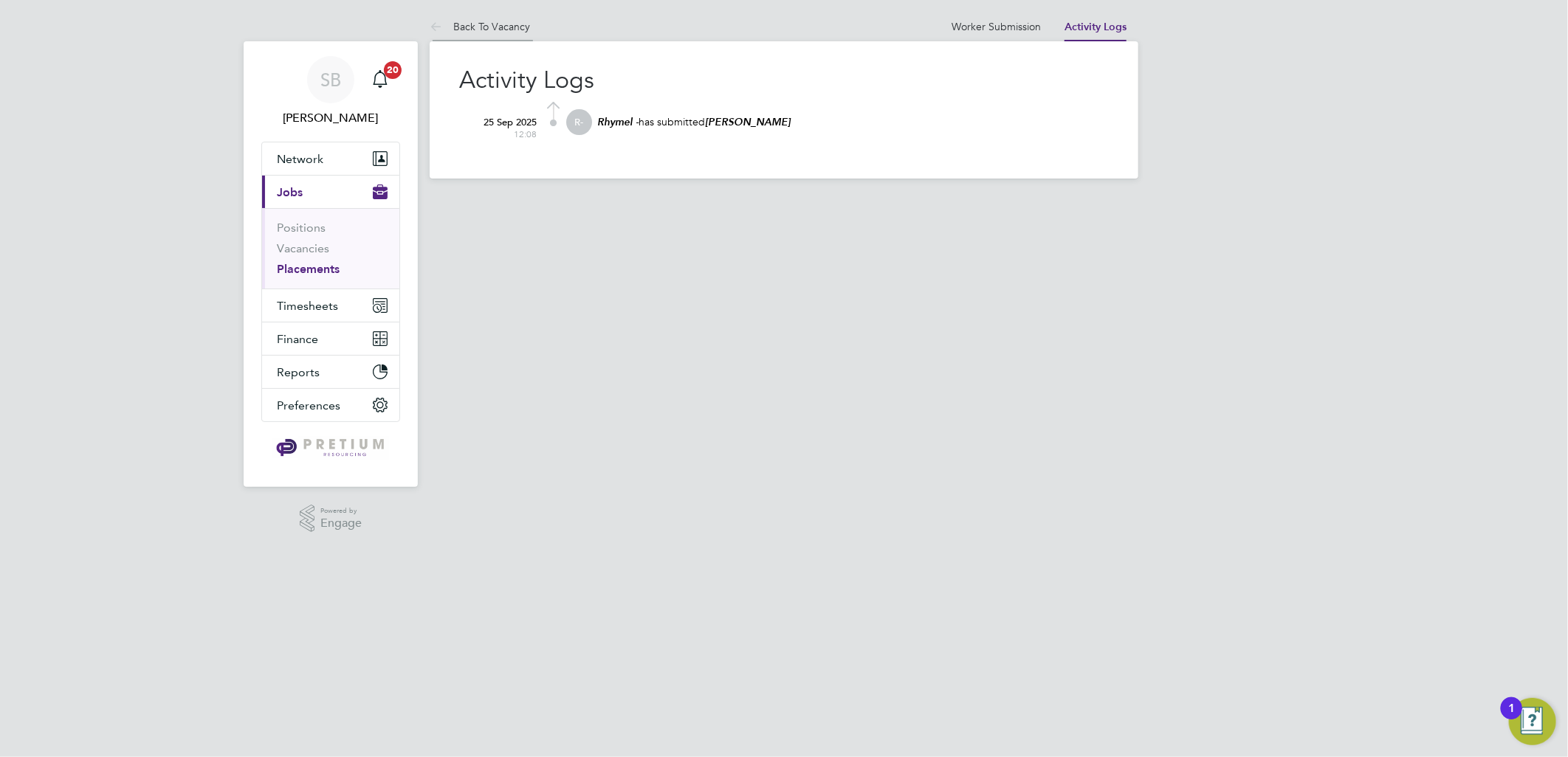
click at [515, 34] on li "Back To Vacancy" at bounding box center [480, 27] width 100 height 30
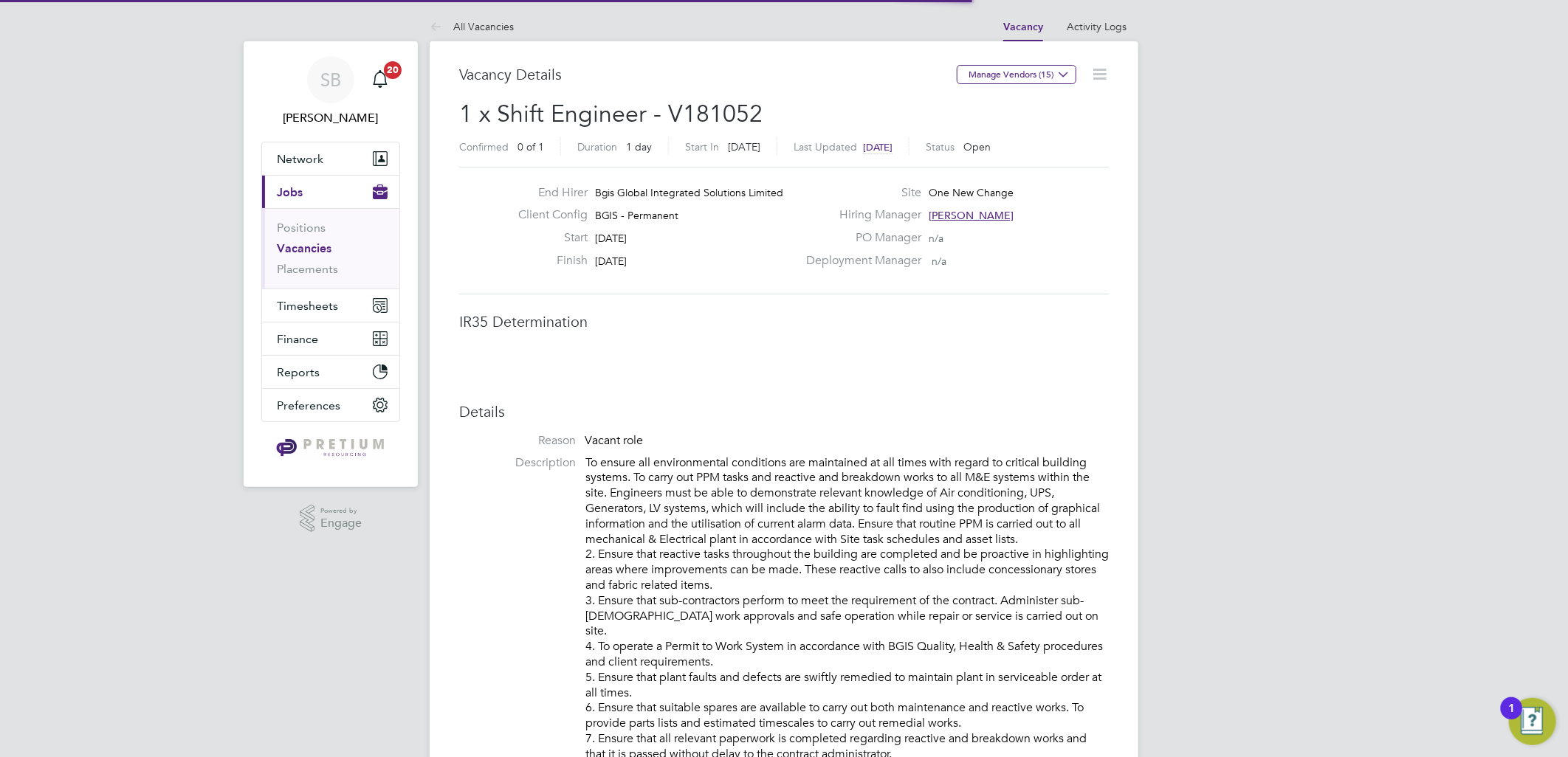
scroll to position [23, 291]
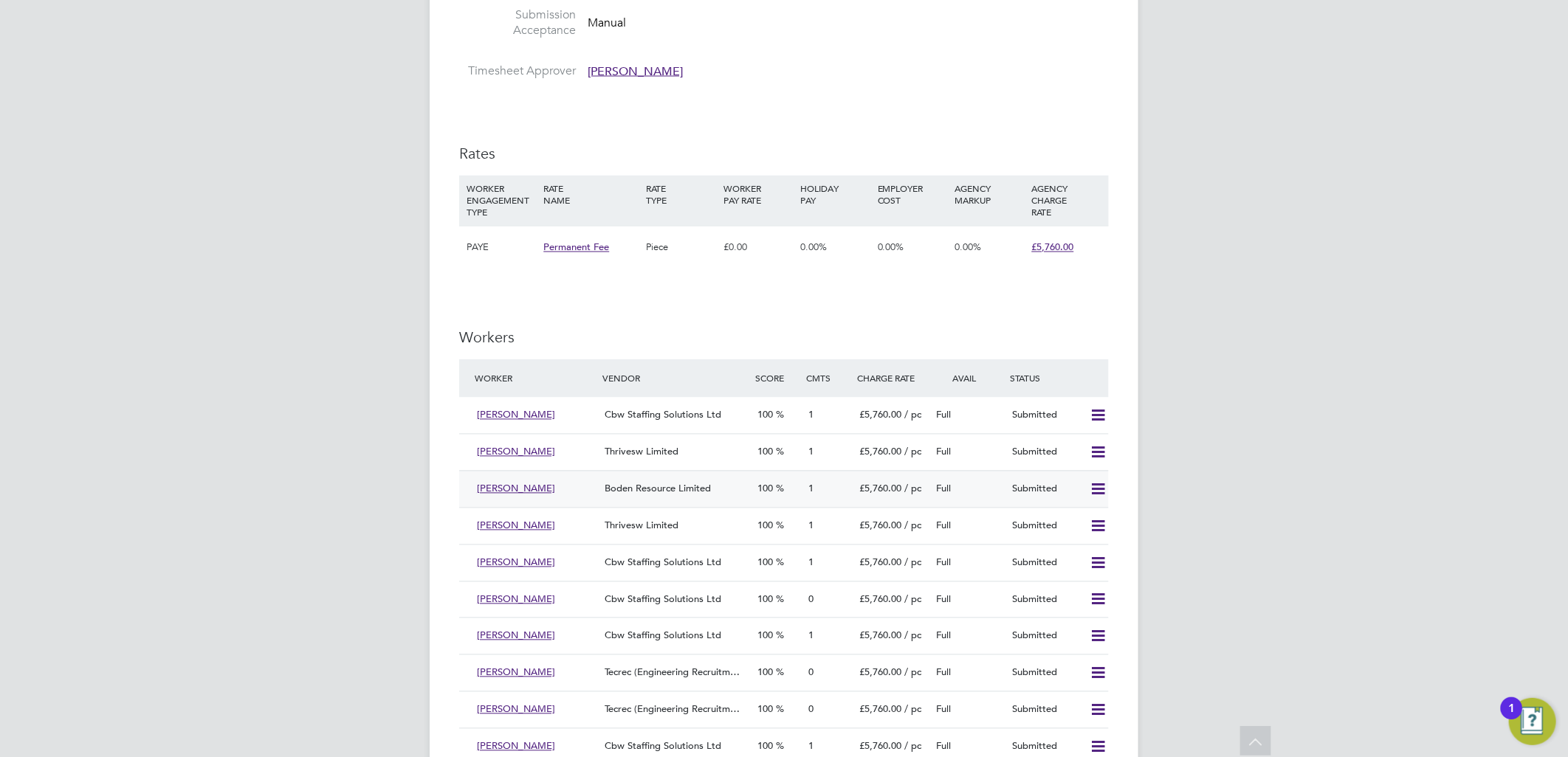
click at [679, 487] on span "Boden Resource Limited" at bounding box center [658, 489] width 106 height 13
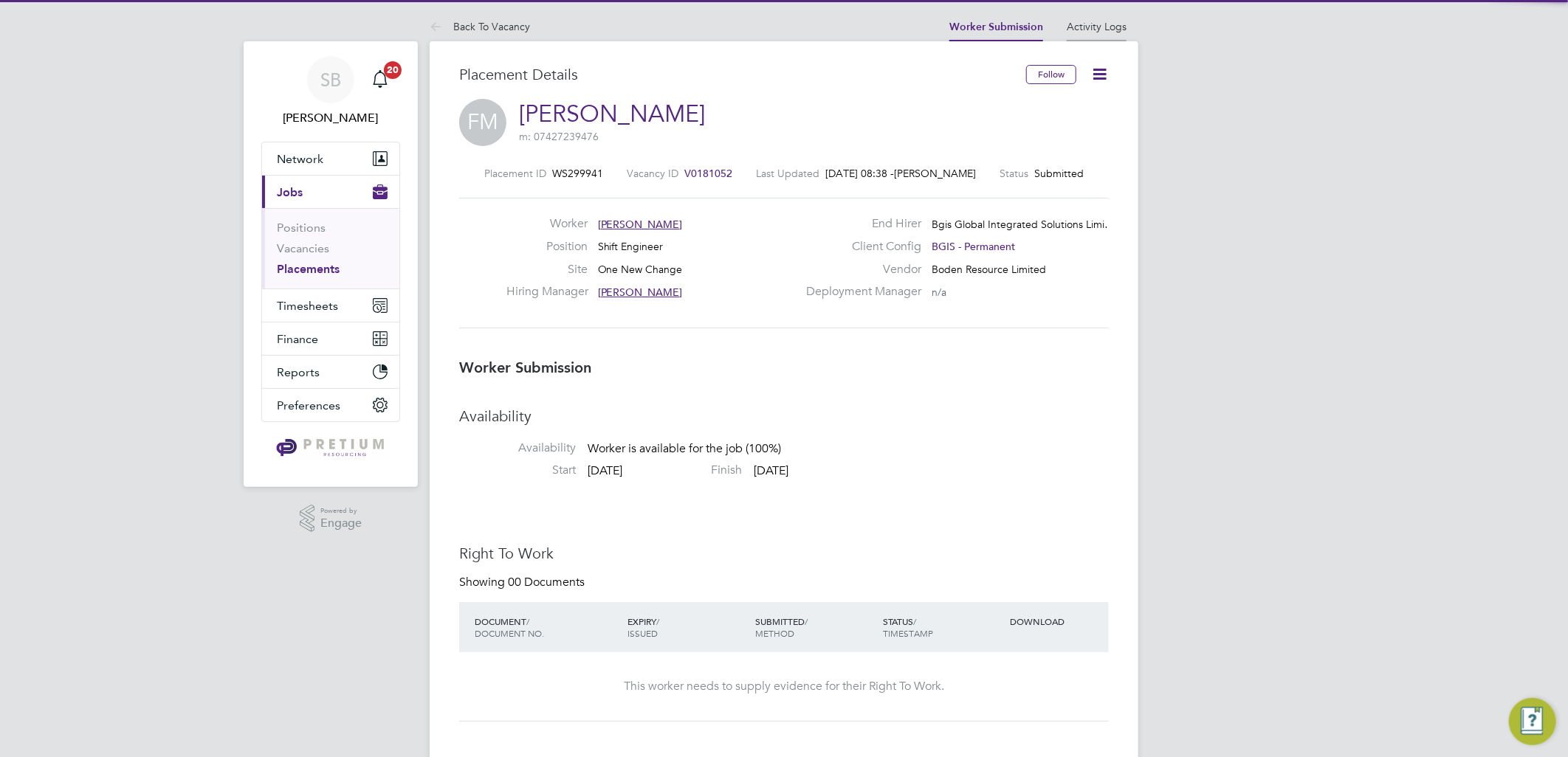
click at [1102, 39] on li "Activity Logs" at bounding box center [1096, 27] width 60 height 30
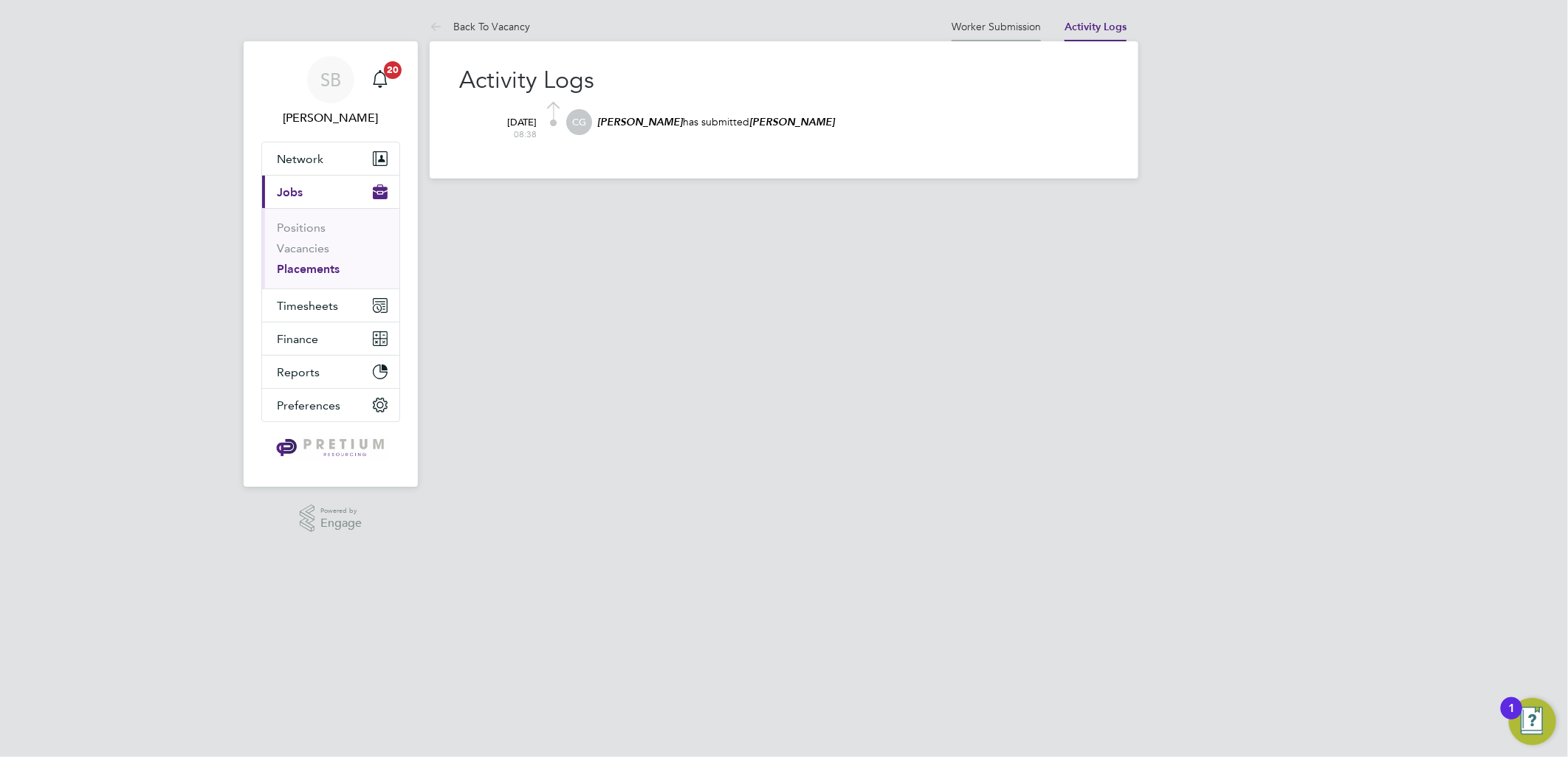
click at [1013, 20] on link "Worker Submission" at bounding box center [996, 27] width 89 height 13
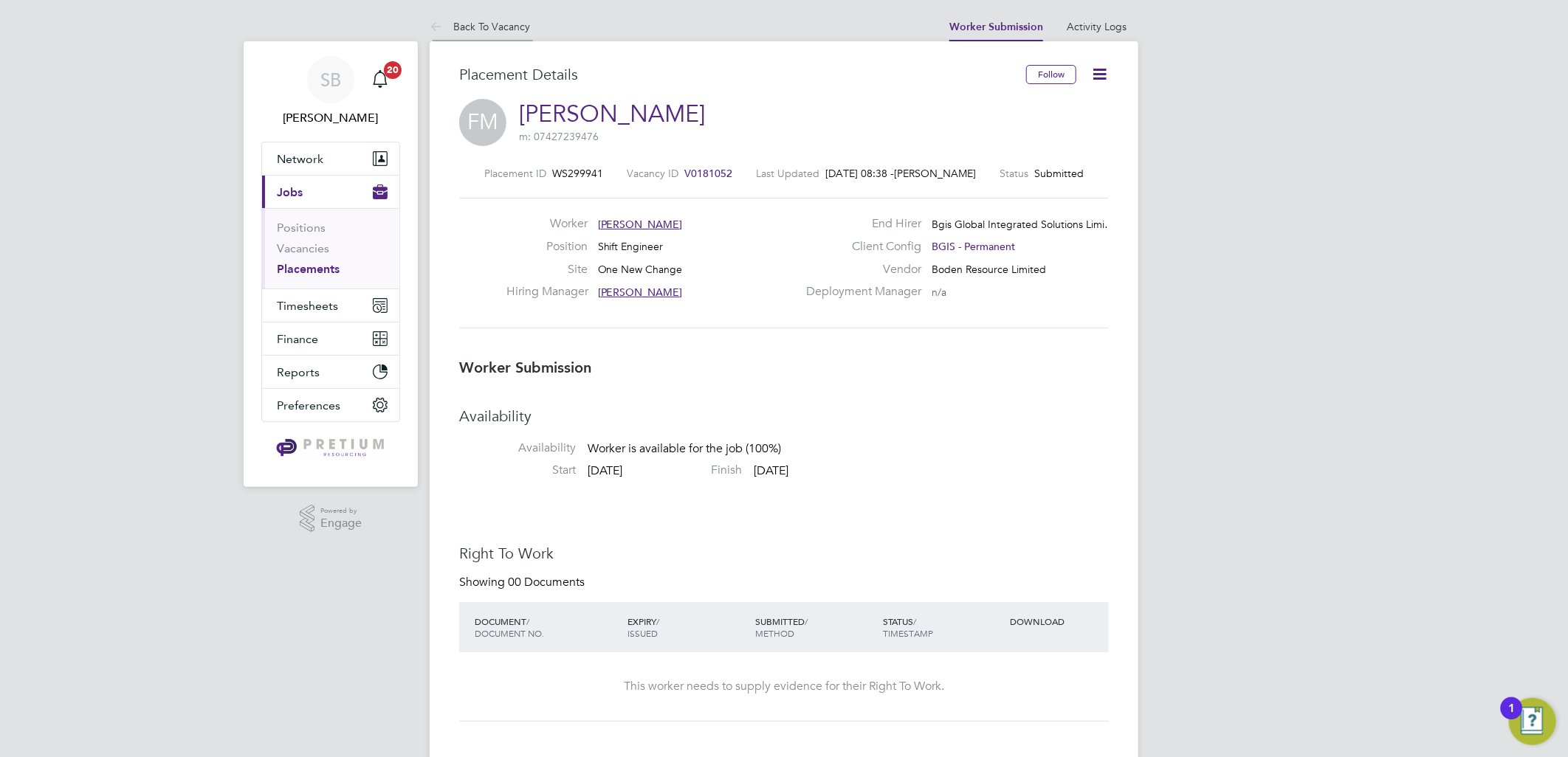
click at [485, 33] on li "Back To Vacancy" at bounding box center [480, 27] width 100 height 30
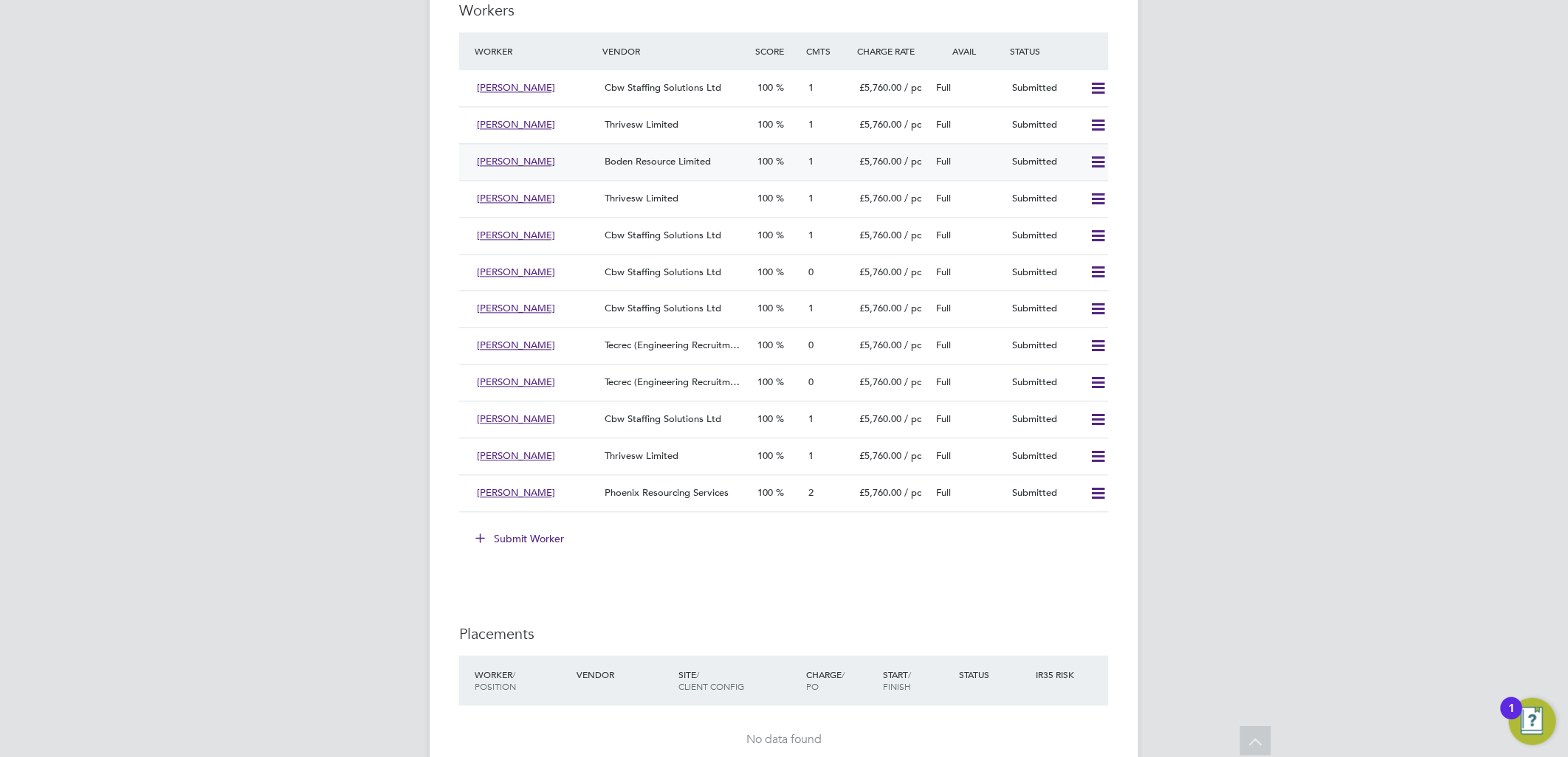
click at [1097, 164] on icon at bounding box center [1098, 162] width 19 height 12
click at [1073, 219] on li "Reject" at bounding box center [1078, 216] width 51 height 21
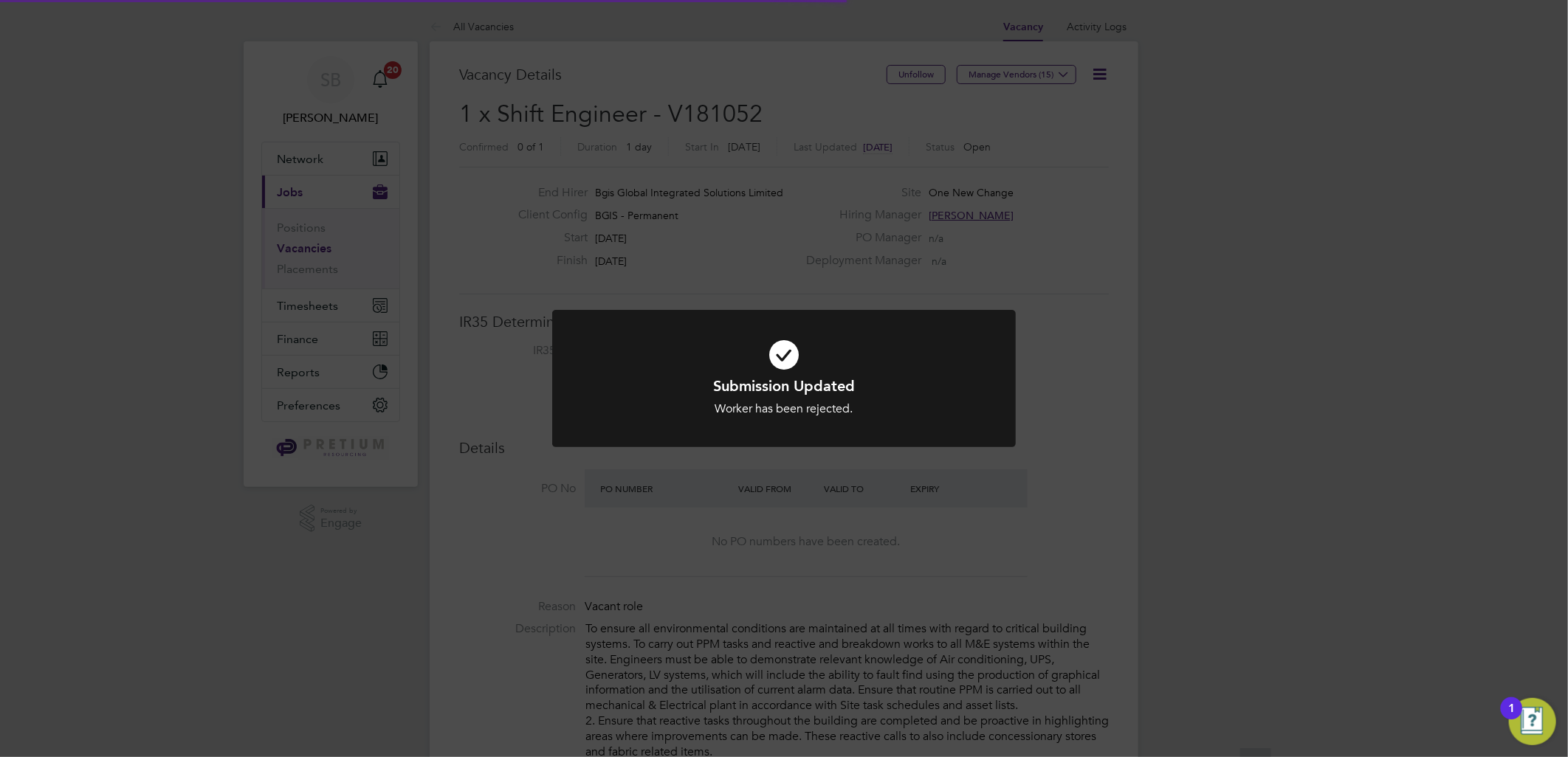
scroll to position [43, 103]
click at [693, 181] on div "Submission Updated Worker has been rejected. Cancel Okay" at bounding box center [784, 378] width 1568 height 757
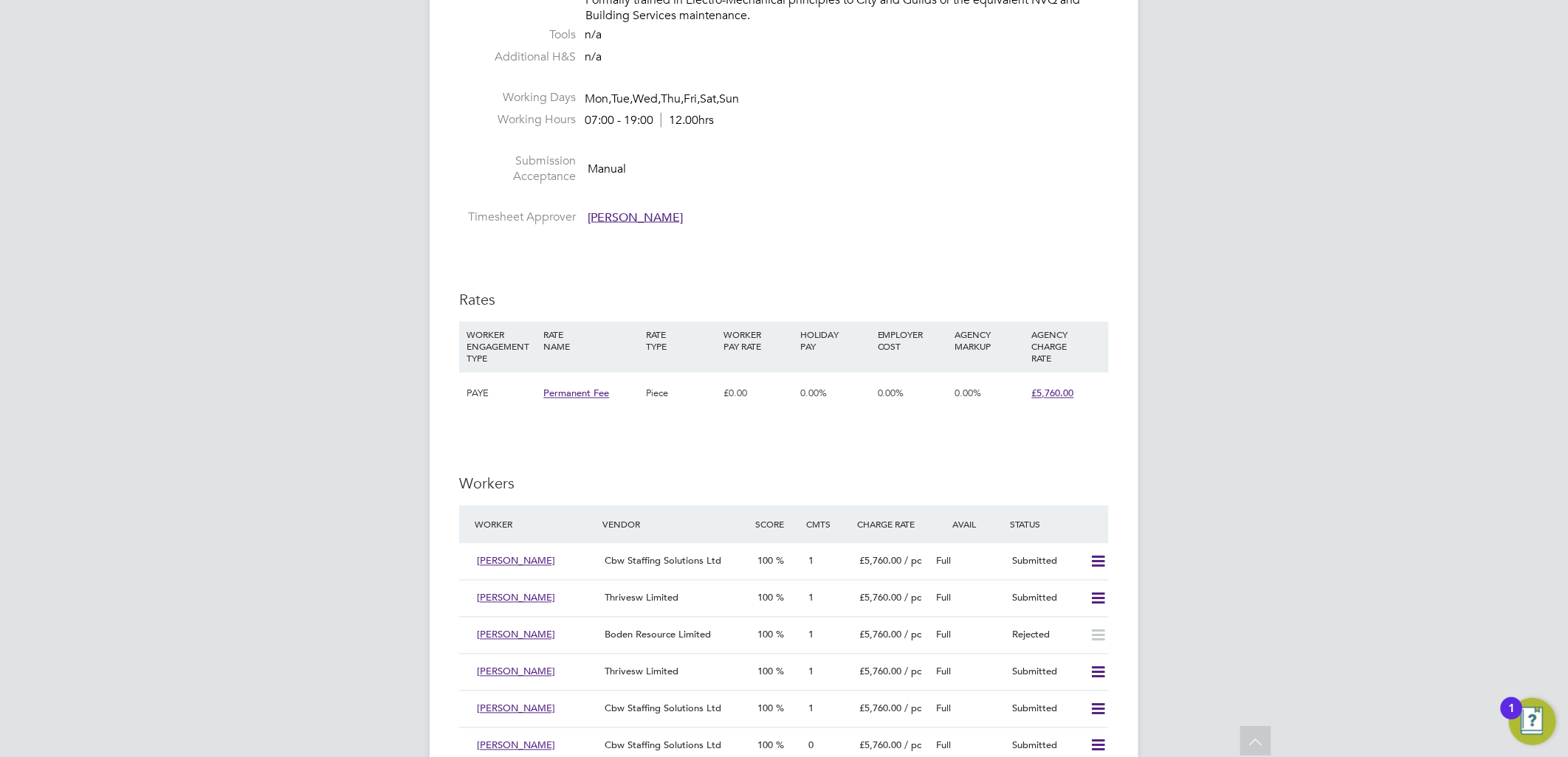
scroll to position [1886, 0]
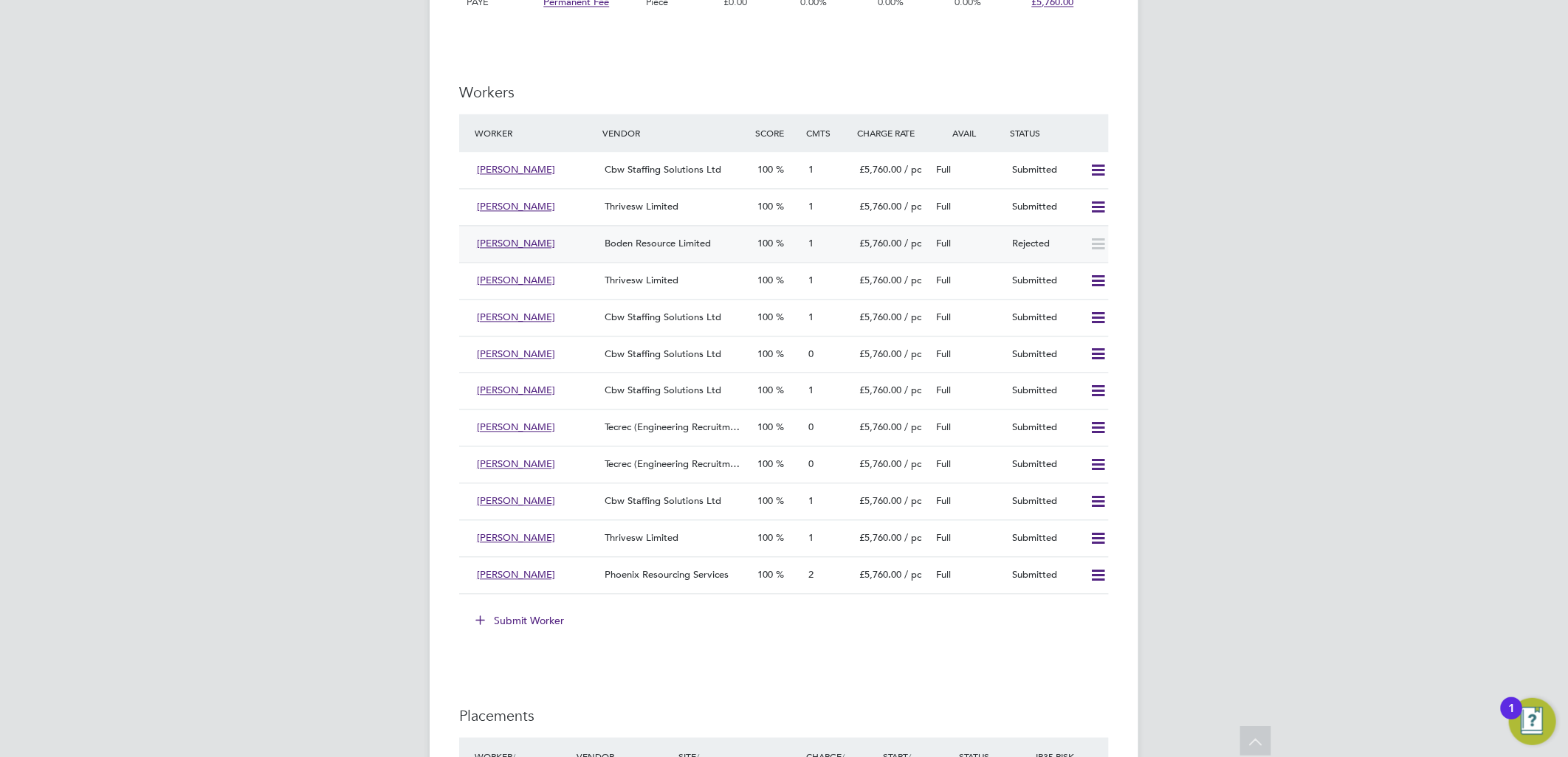
click at [640, 246] on span "Boden Resource Limited" at bounding box center [658, 243] width 106 height 13
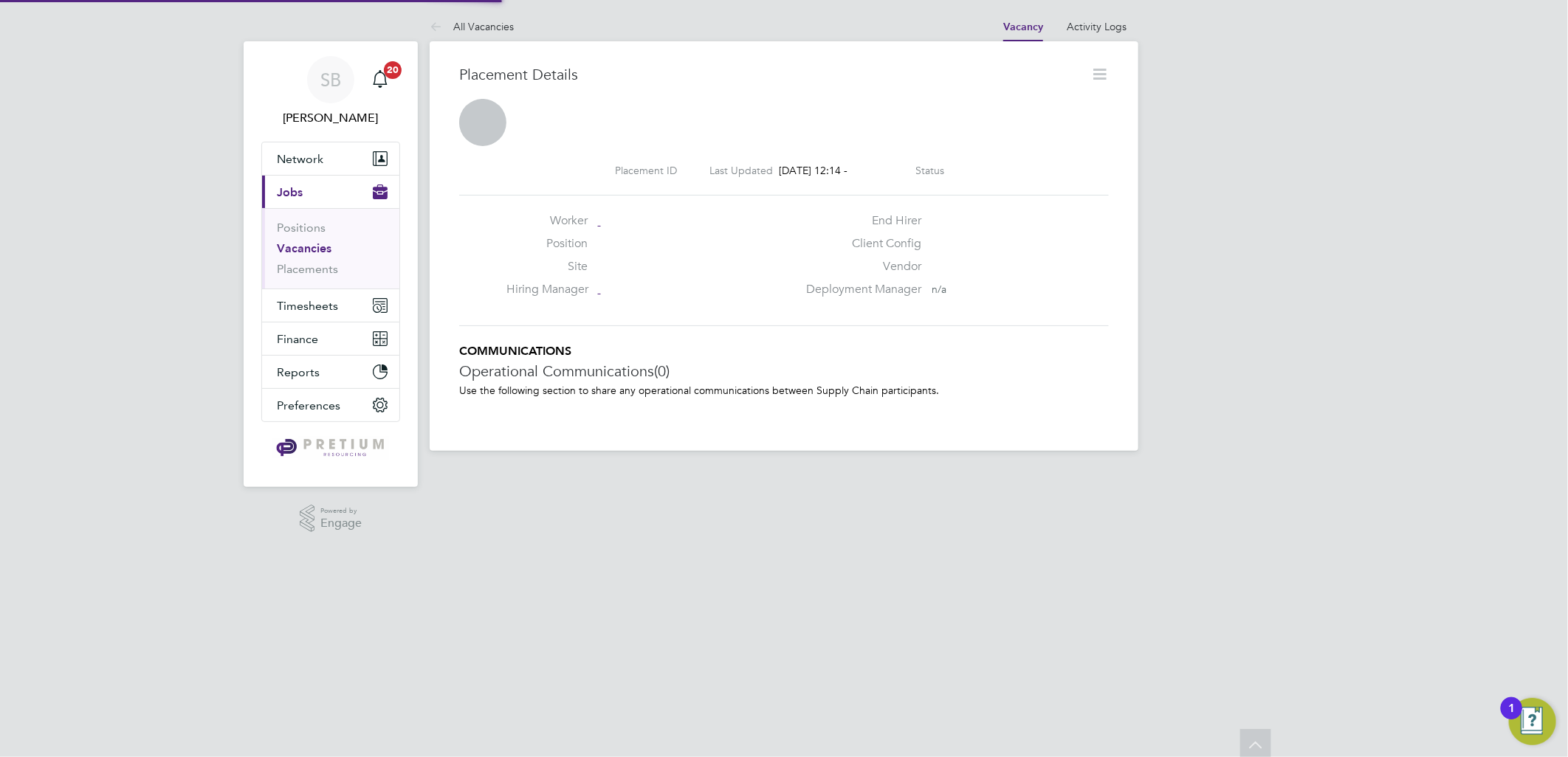
scroll to position [7, 7]
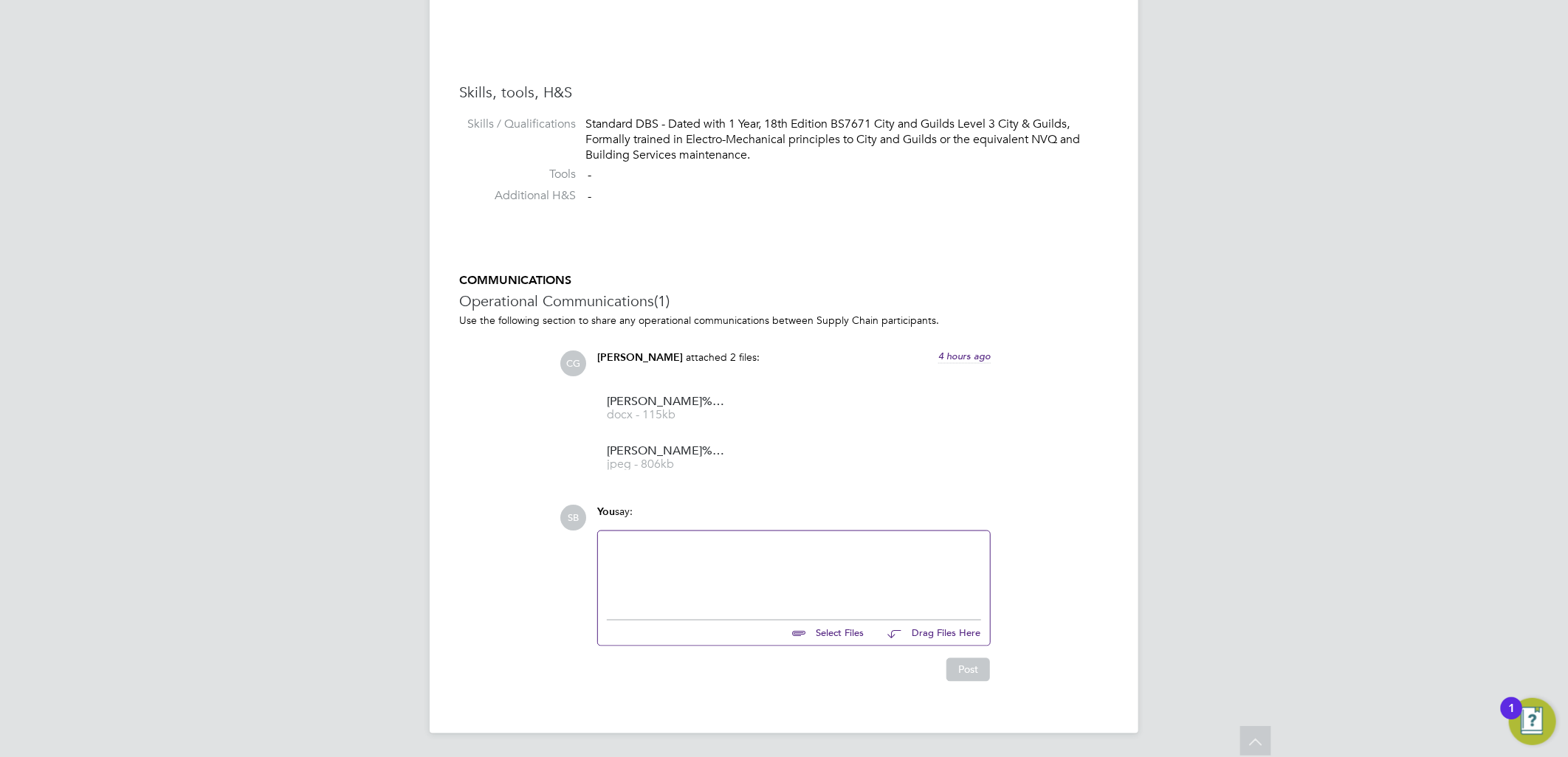
click at [697, 563] on div at bounding box center [794, 571] width 374 height 63
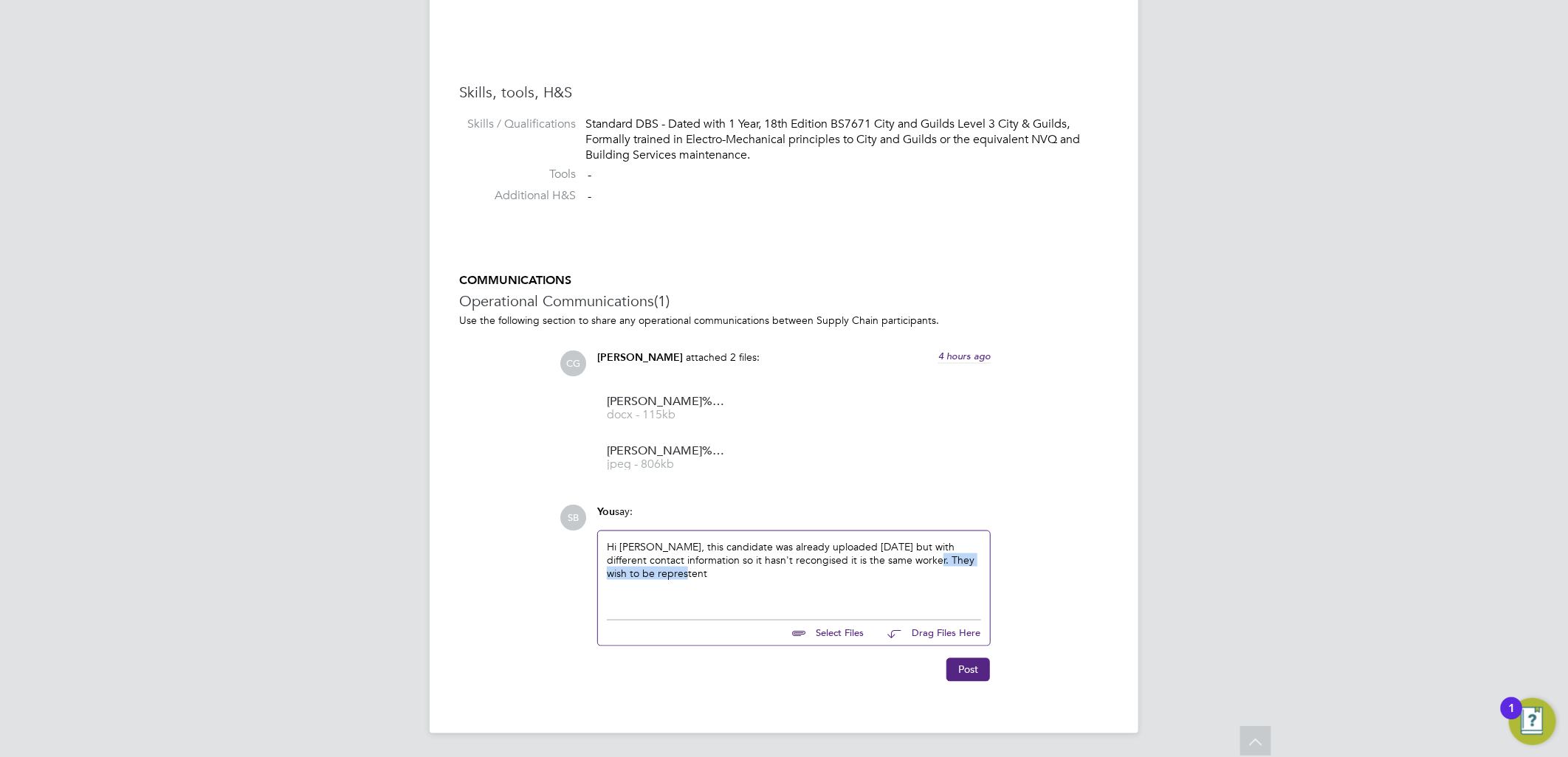
drag, startPoint x: 865, startPoint y: 584, endPoint x: 910, endPoint y: 553, distance: 54.6
click at [910, 553] on div "Hi Connor, this candidate was already uploaded yesterday but with different con…" at bounding box center [794, 571] width 374 height 63
click at [971, 675] on button "Post" at bounding box center [968, 670] width 44 height 24
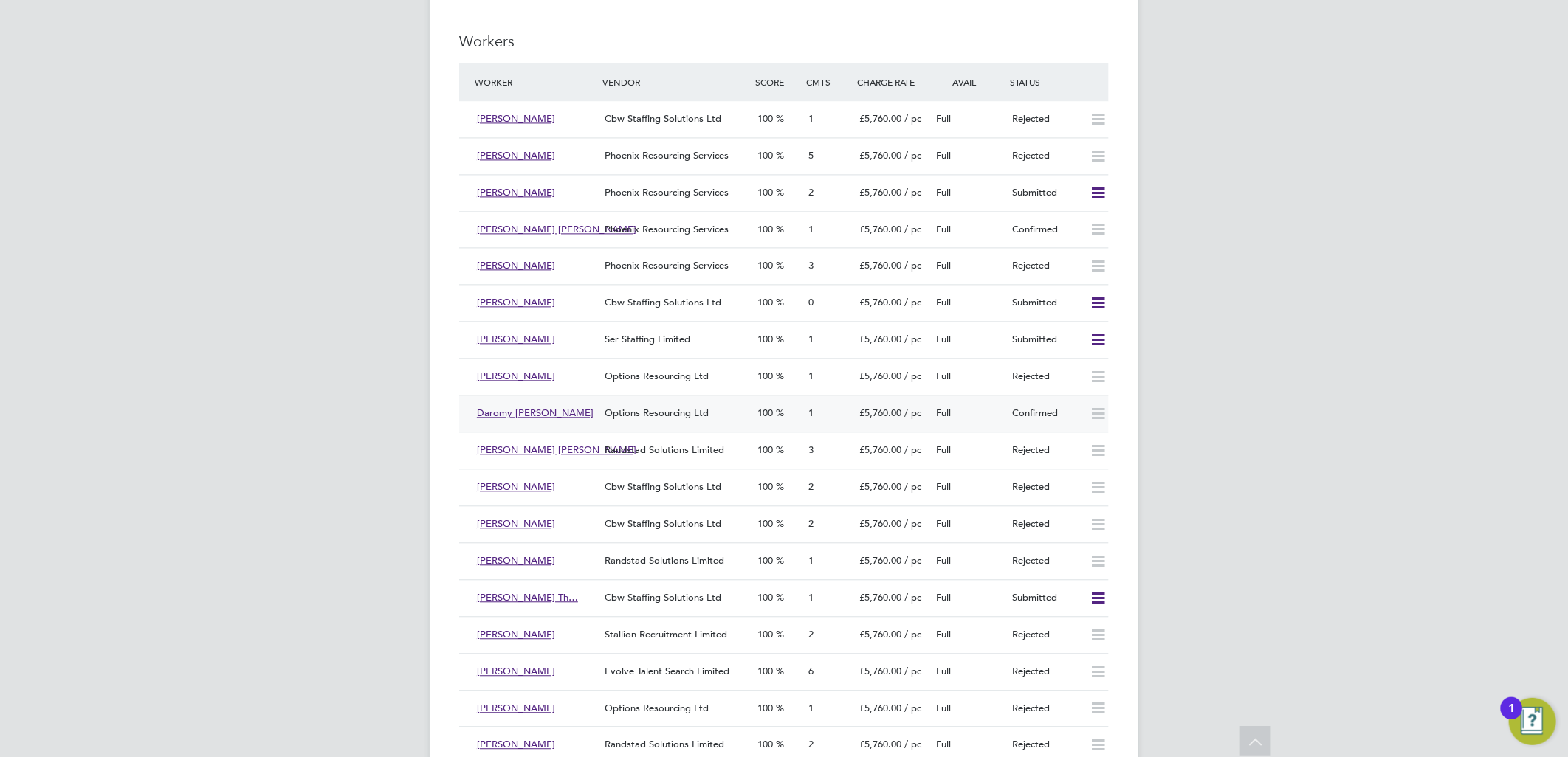
click at [751, 409] on div "100" at bounding box center [777, 413] width 51 height 25
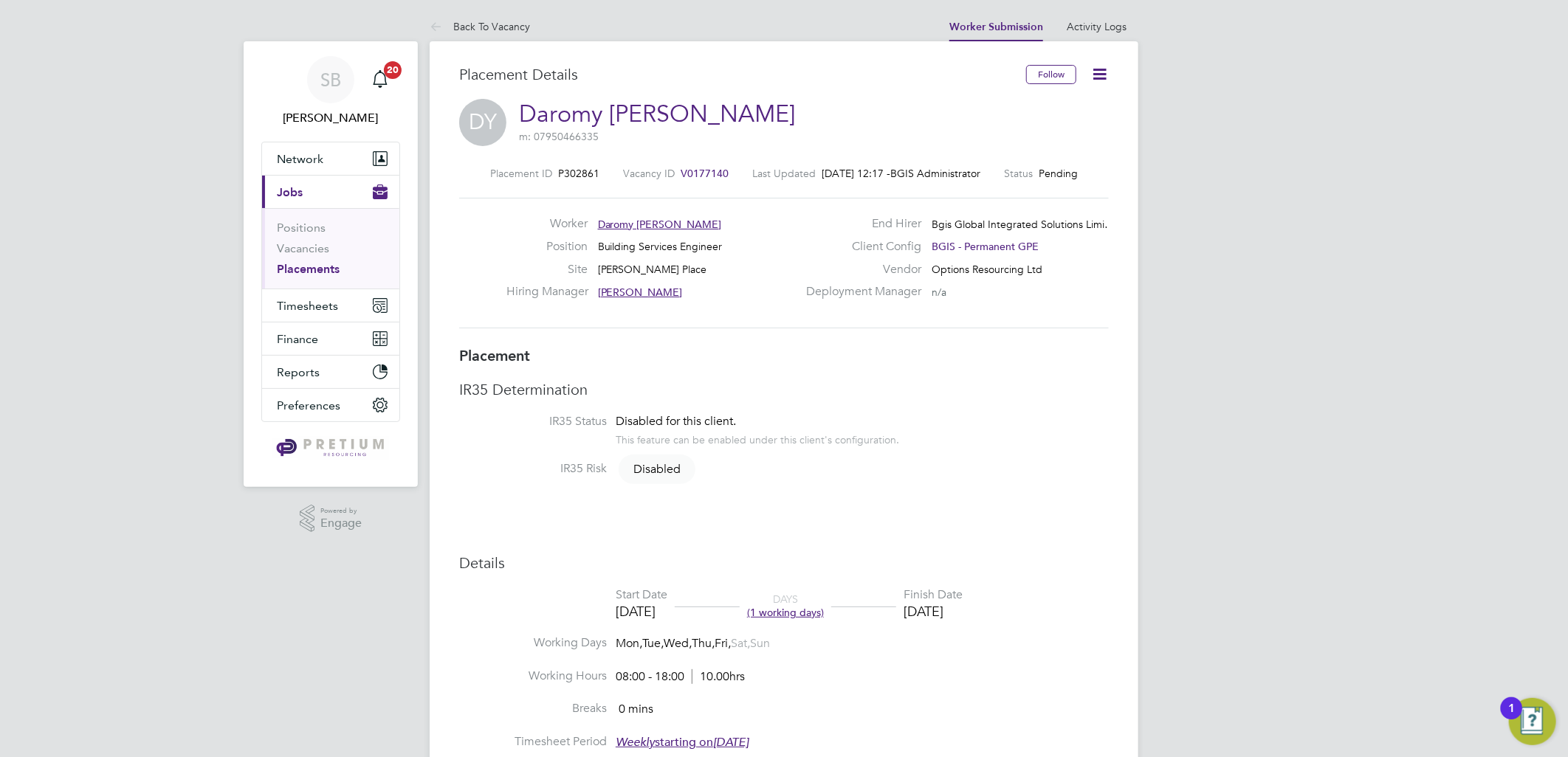
click at [1105, 71] on icon at bounding box center [1099, 74] width 19 height 19
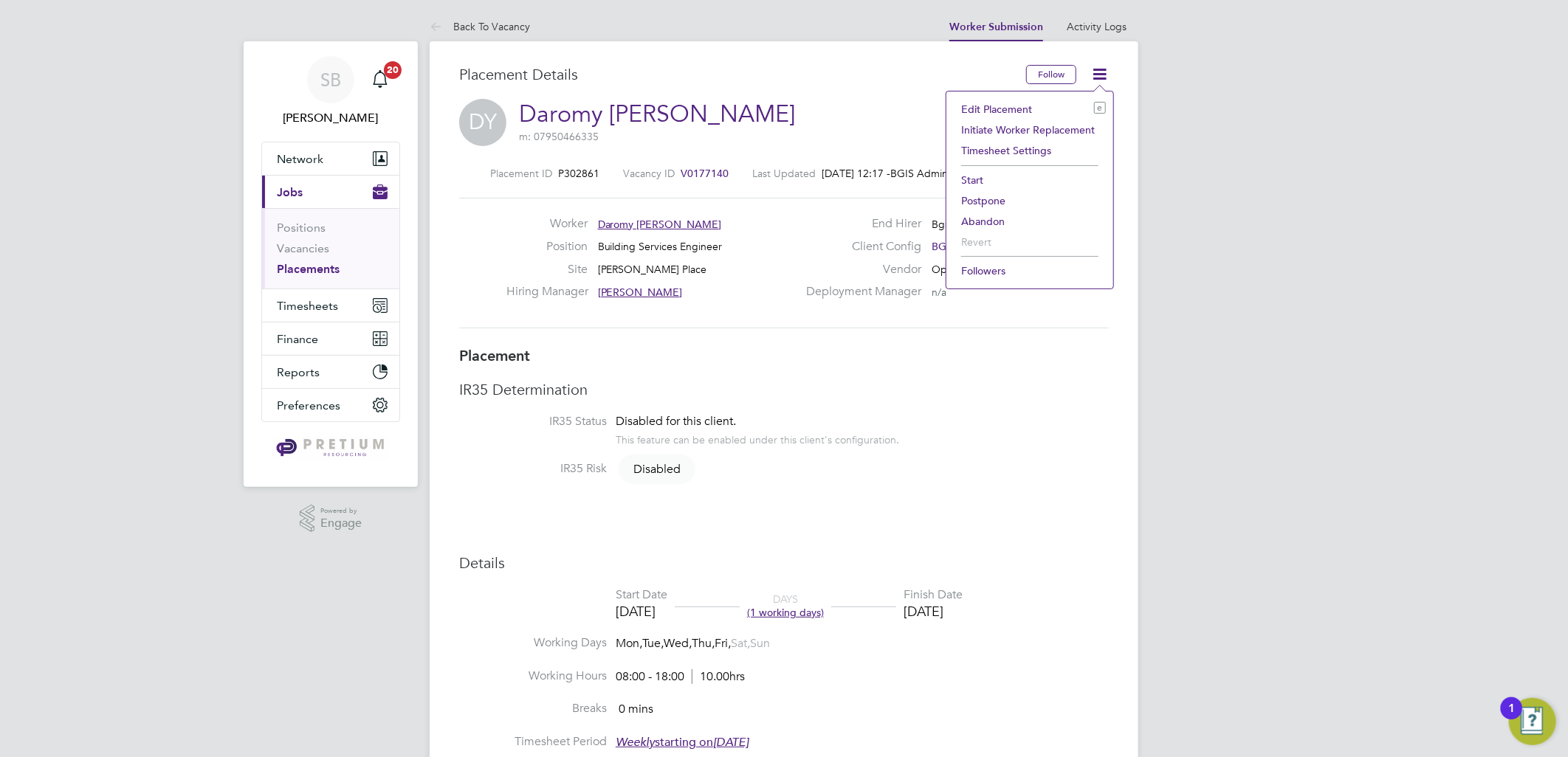
click at [1000, 103] on li "Edit Placement e" at bounding box center [1029, 109] width 152 height 21
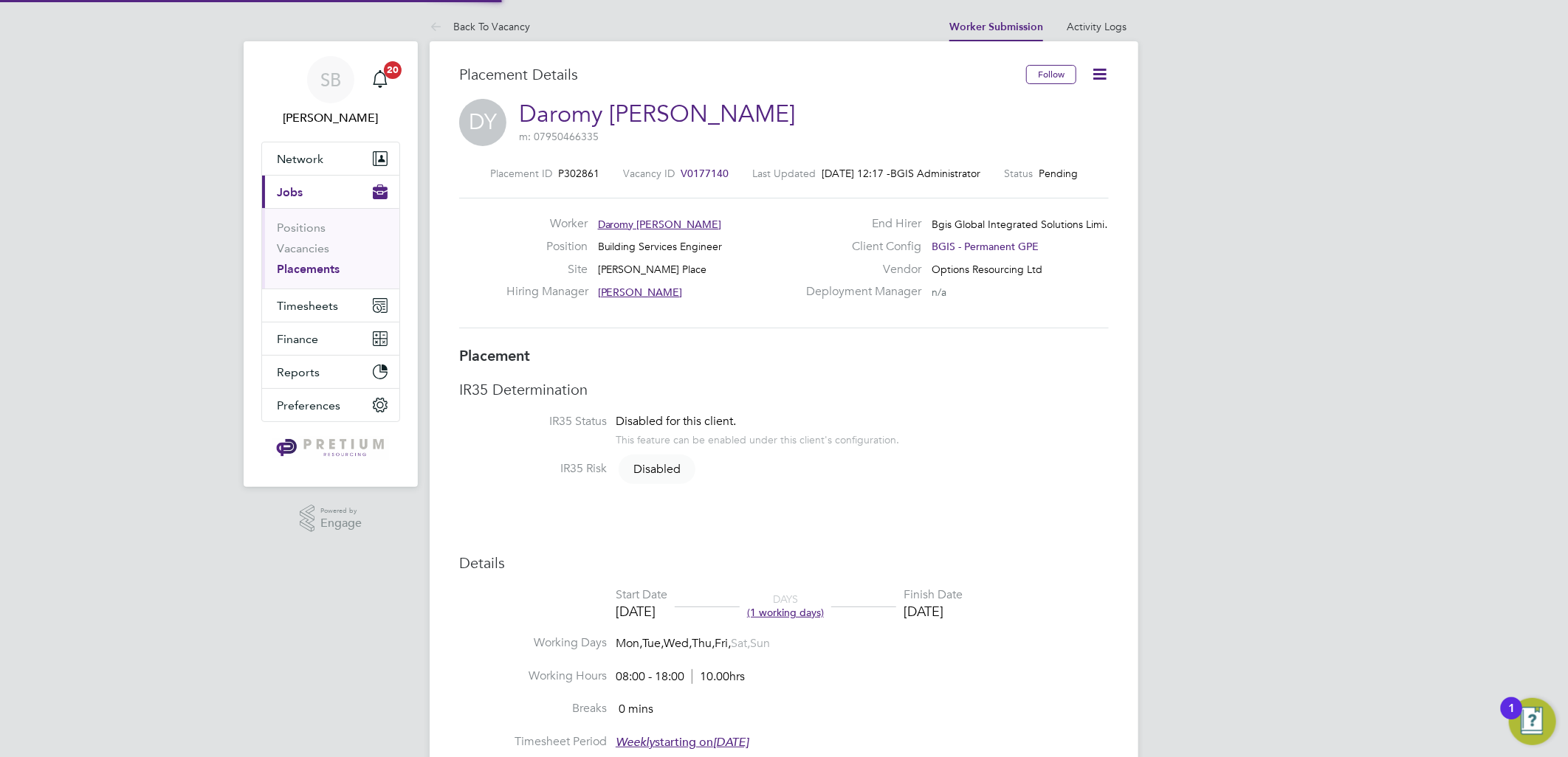
type input "[PERSON_NAME]"
type input "[DATE]"
type input "08:00"
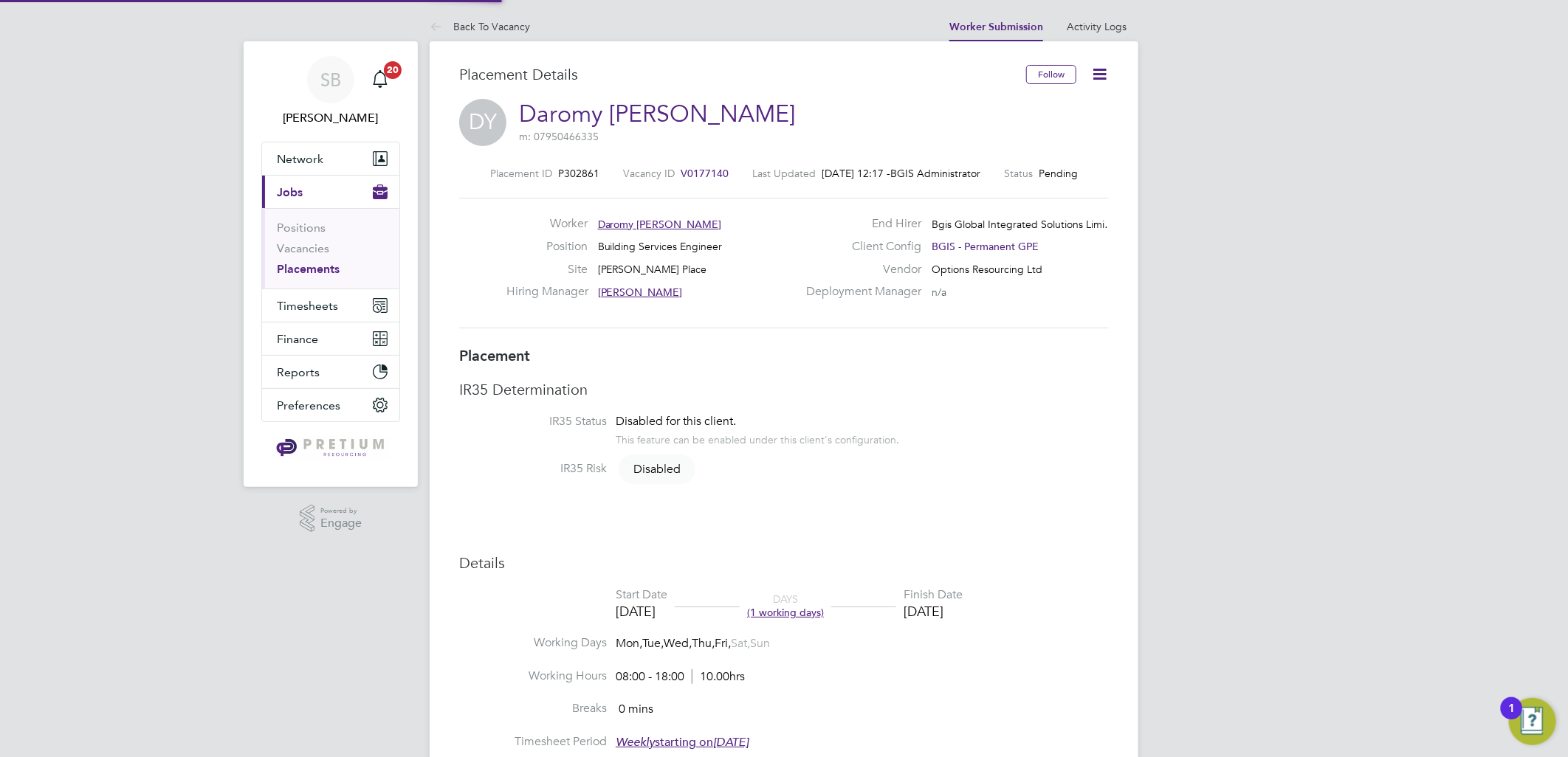
type input "18:00"
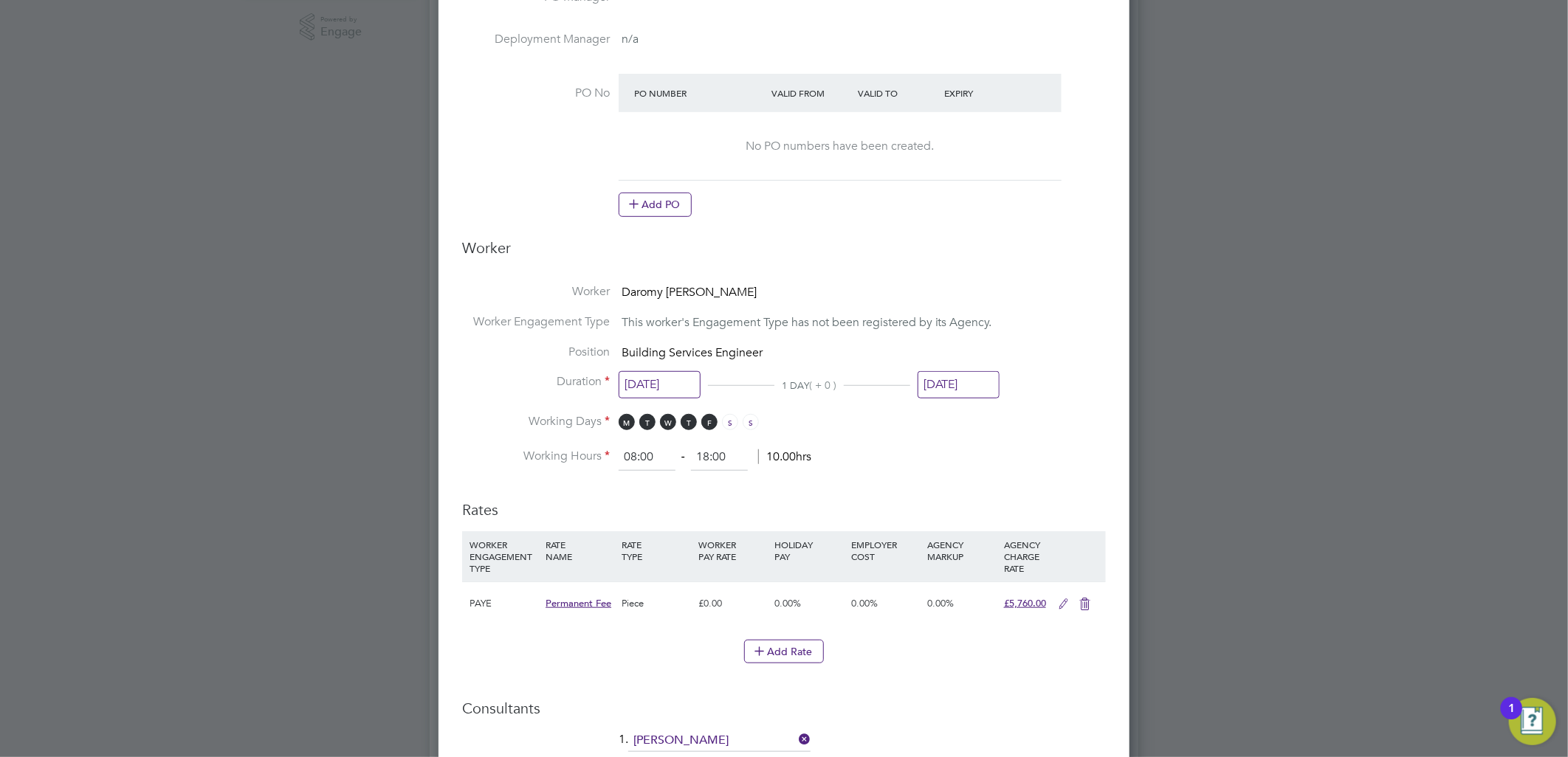
click at [639, 371] on input "[DATE]" at bounding box center [660, 384] width 82 height 28
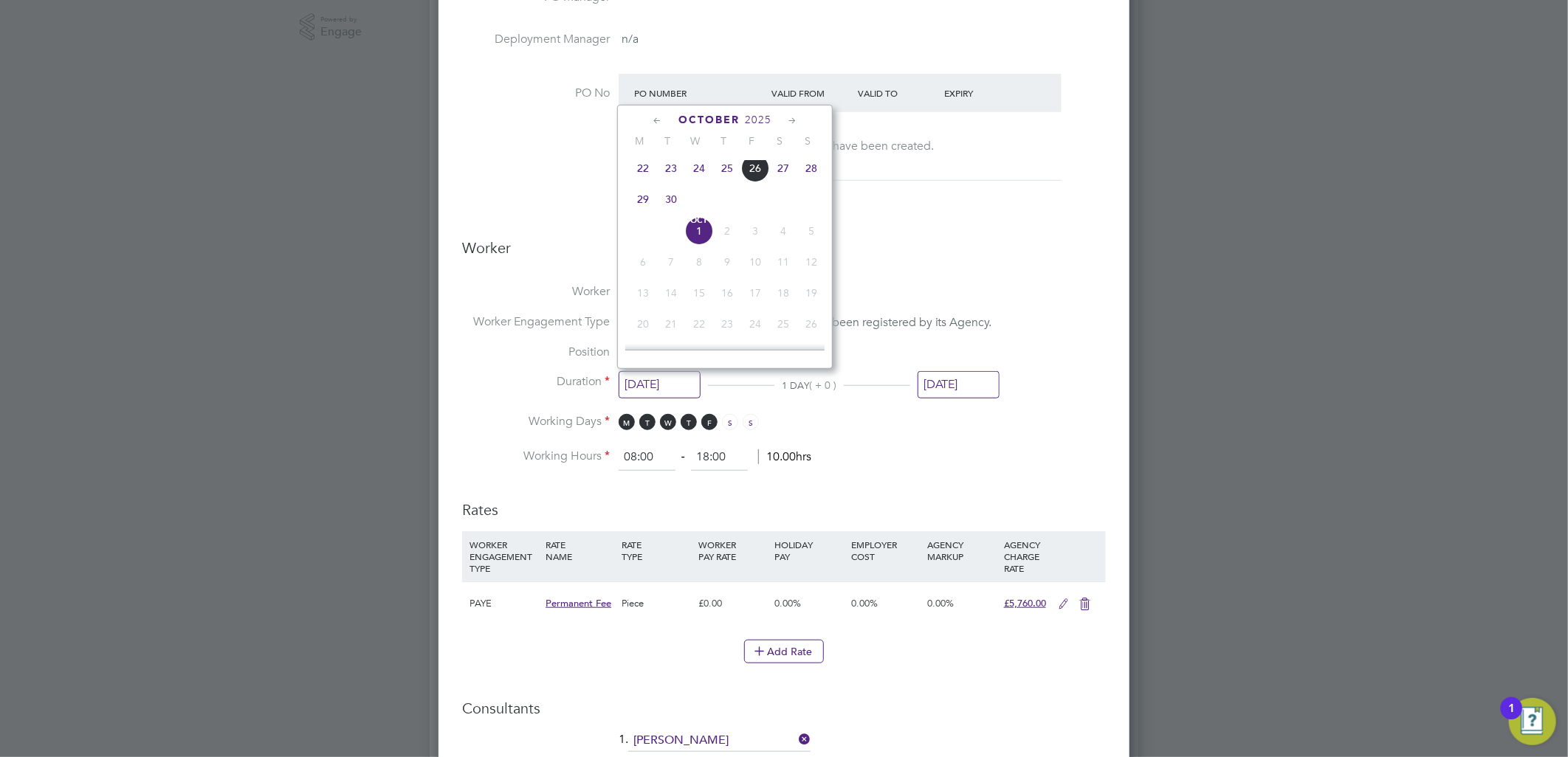
click at [754, 160] on span "26" at bounding box center [755, 168] width 28 height 28
type input "[DATE]"
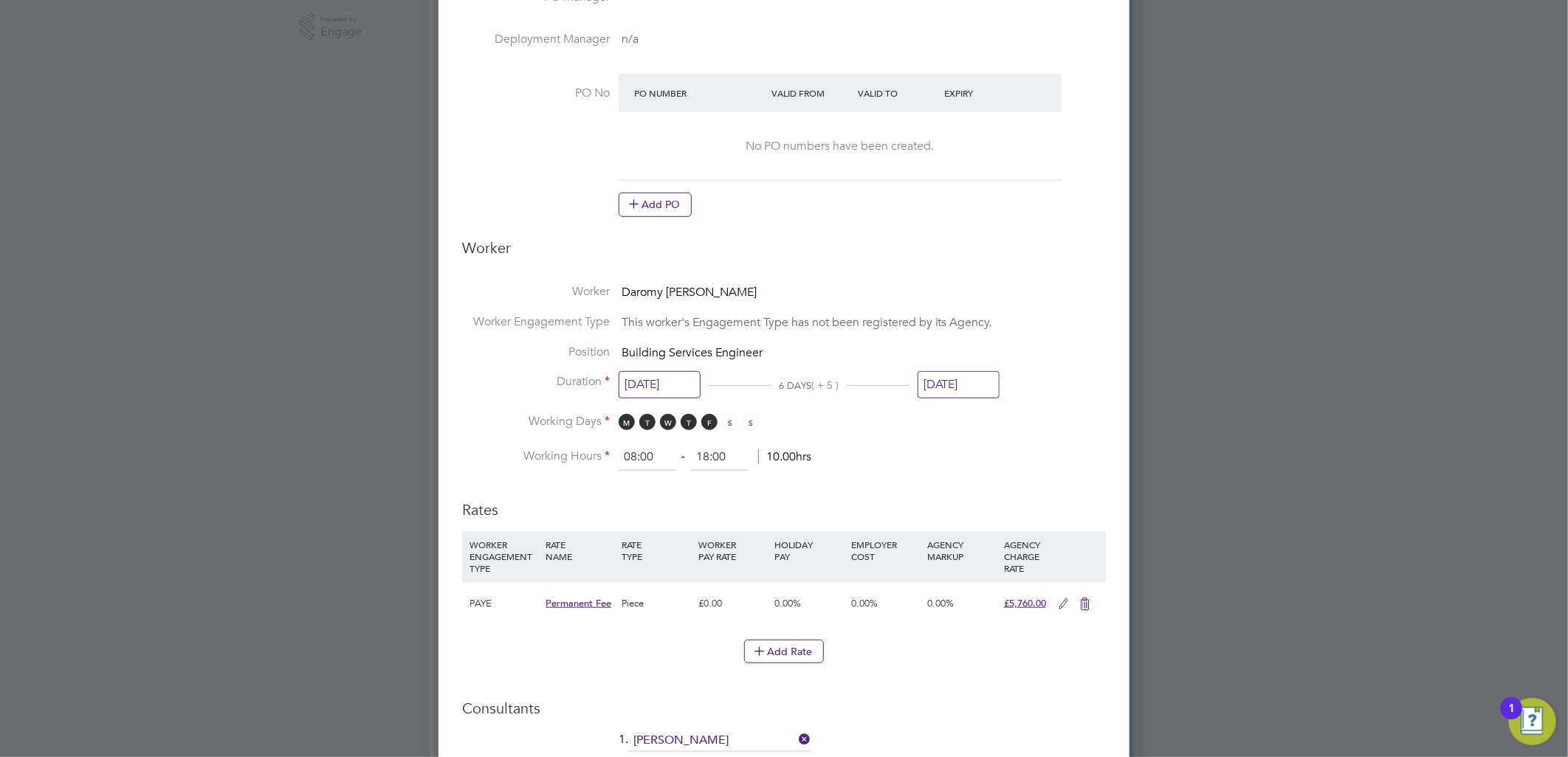
click at [932, 371] on input "[DATE]" at bounding box center [959, 384] width 82 height 28
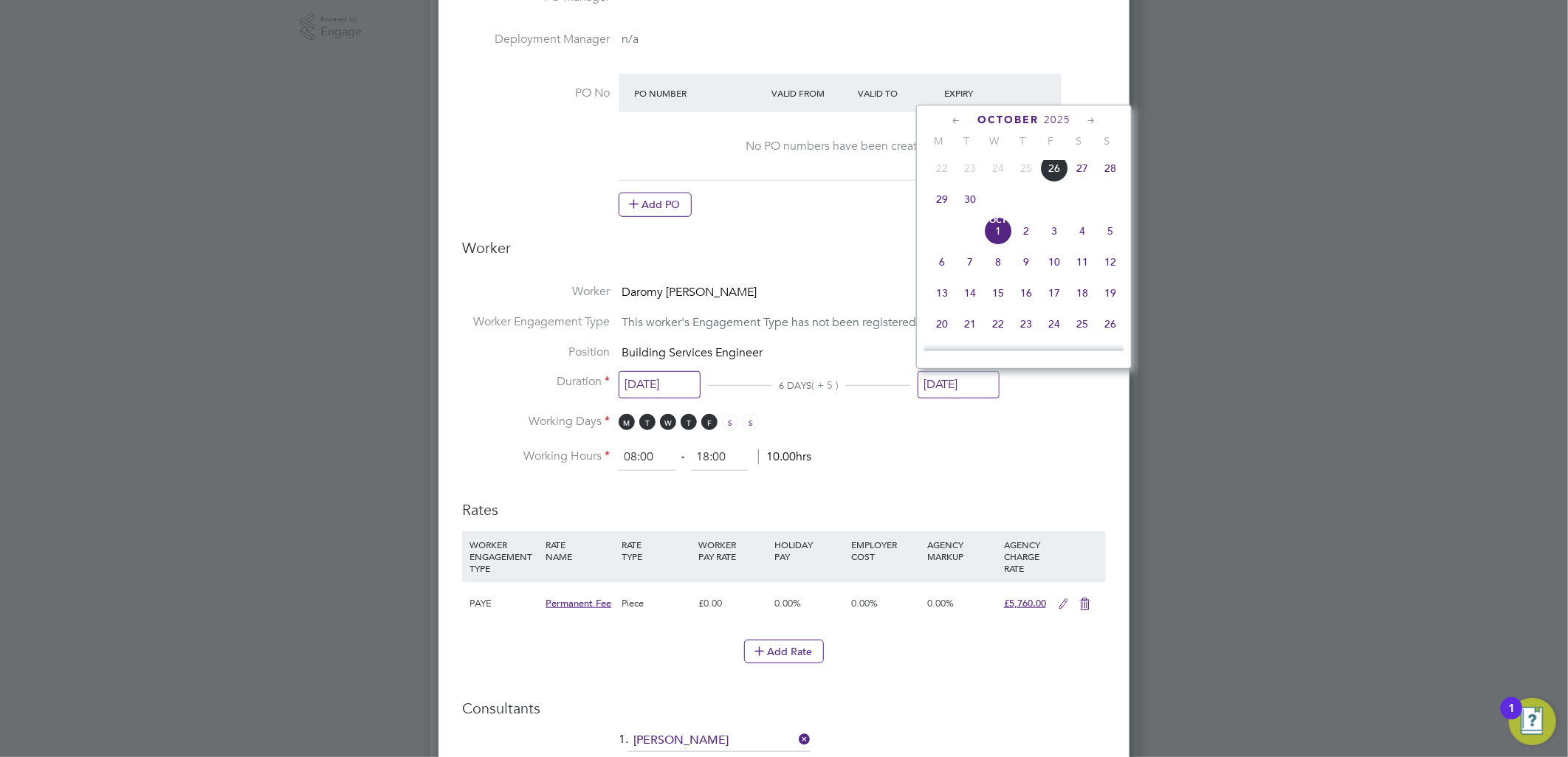
click at [1064, 167] on span "26" at bounding box center [1054, 168] width 28 height 28
type input "[DATE]"
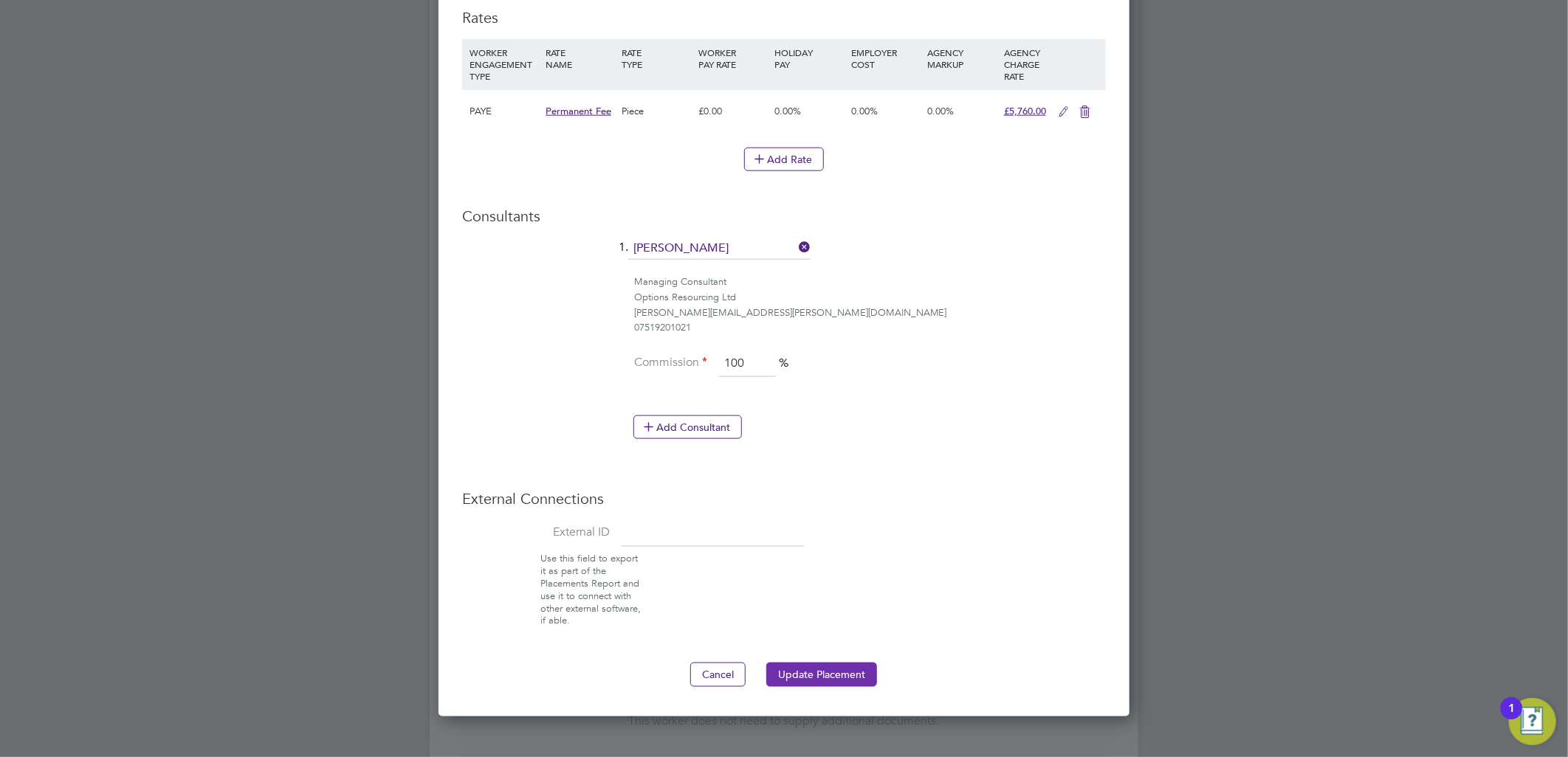
click at [823, 669] on button "Update Placement" at bounding box center [821, 674] width 111 height 24
